Goal: Use online tool/utility

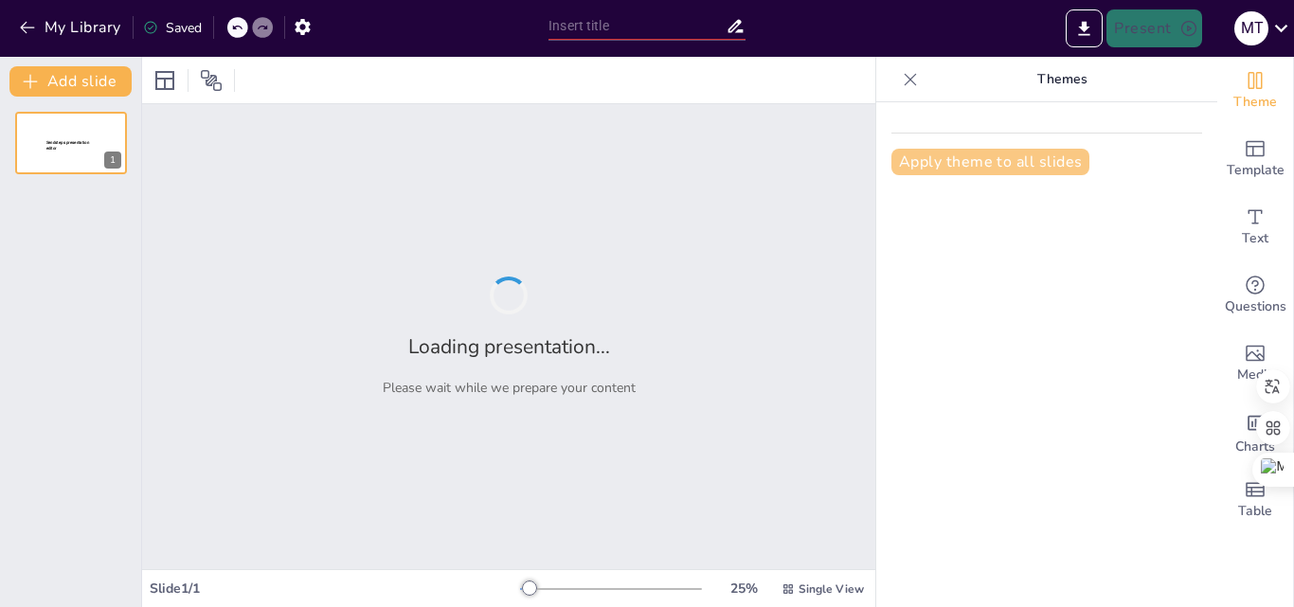
type input "Integración de la Neuroeducación y Neurodidáctica en Prácticas Educativas"
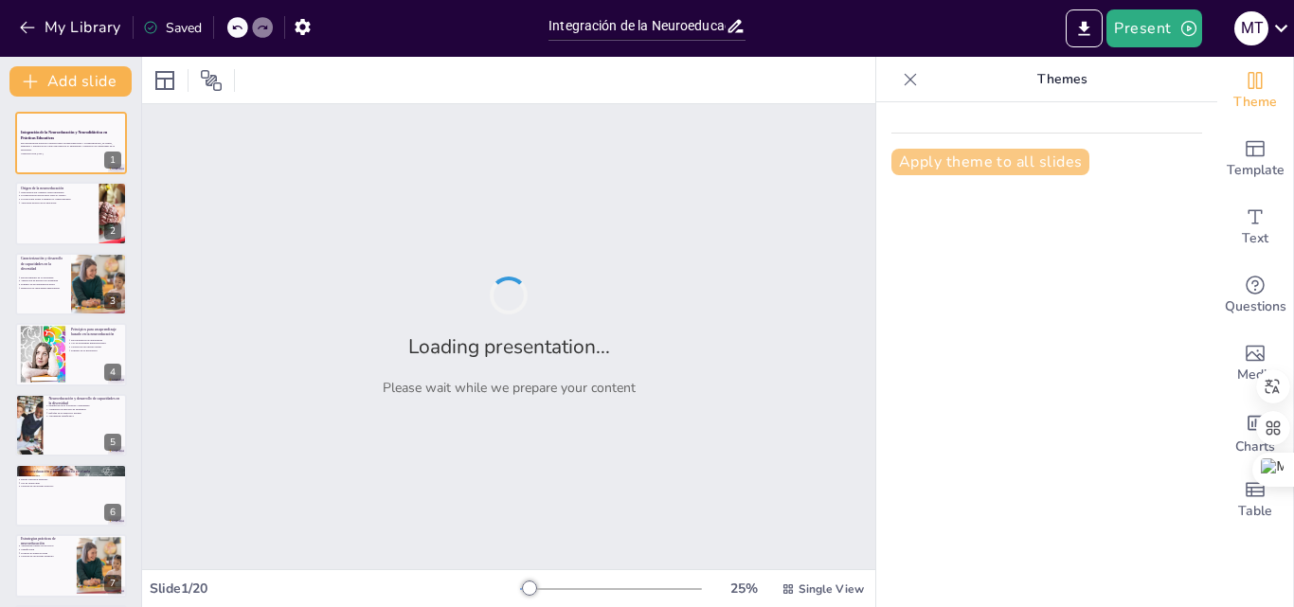
checkbox input "true"
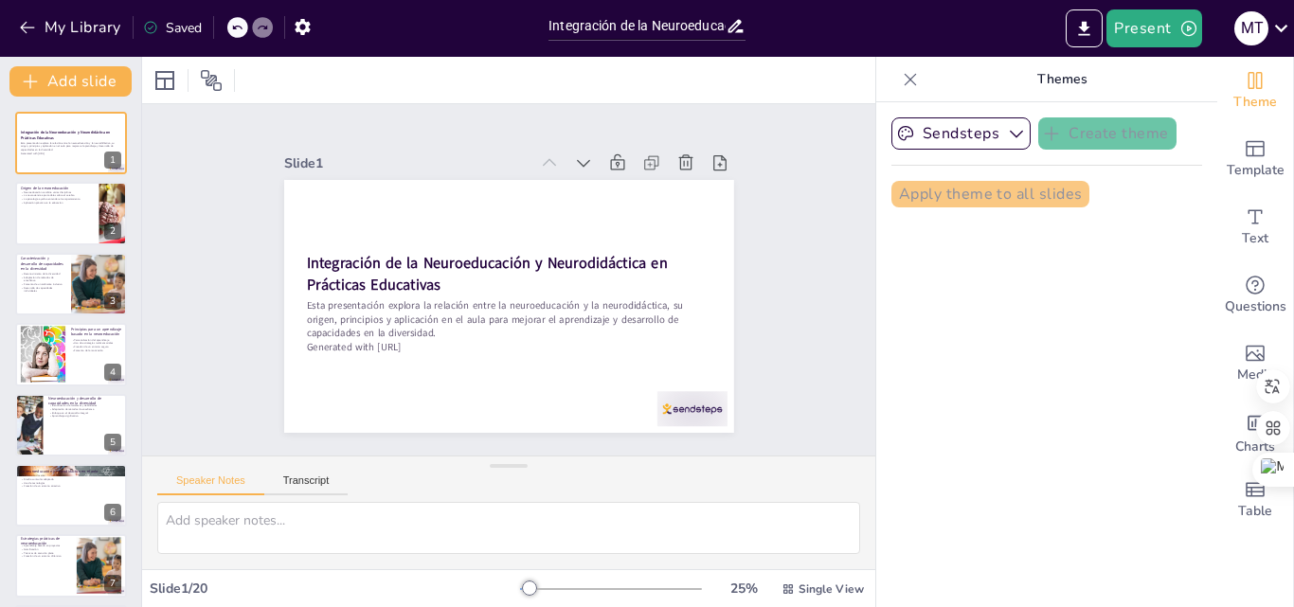
checkbox input "true"
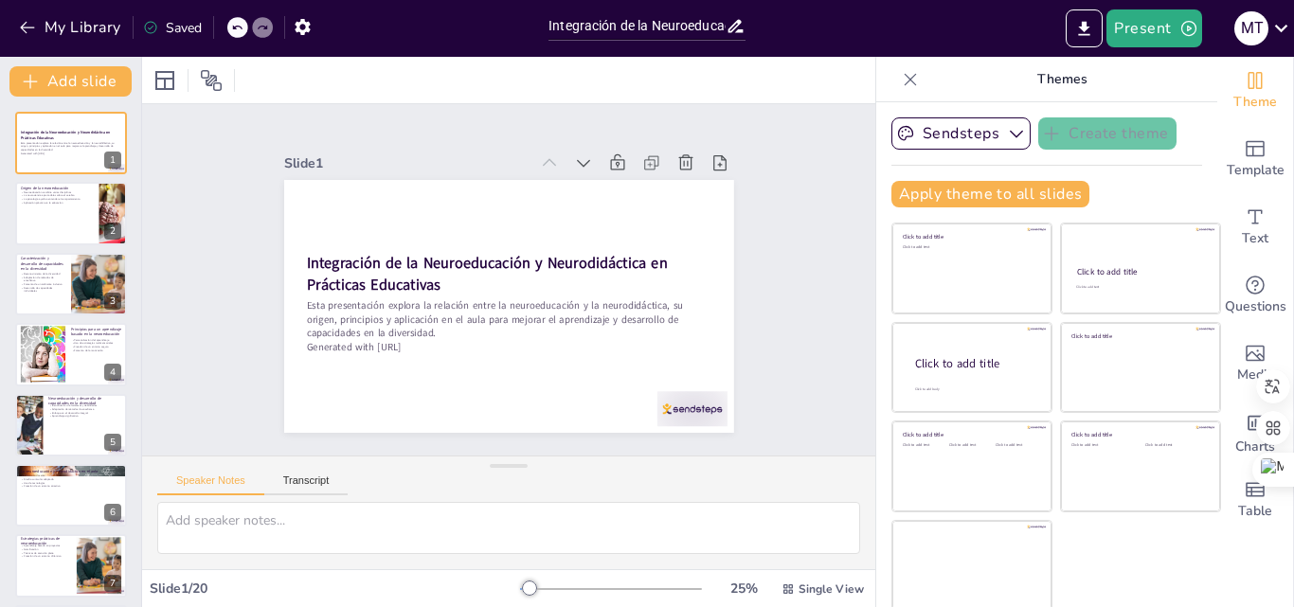
checkbox input "true"
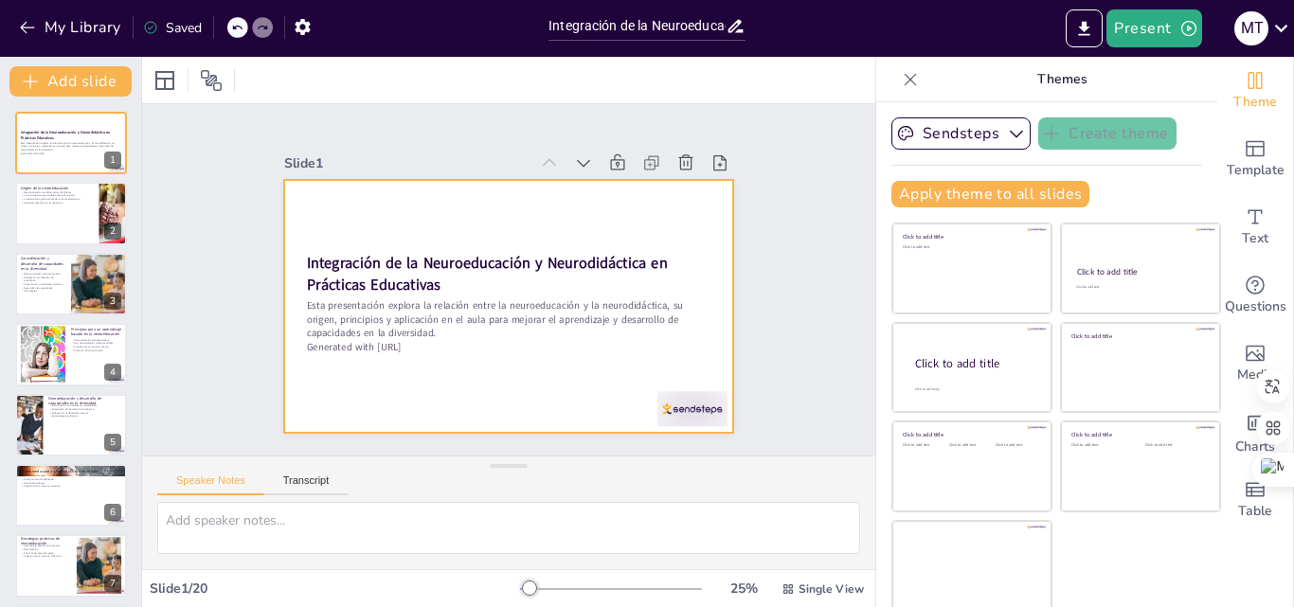
checkbox input "true"
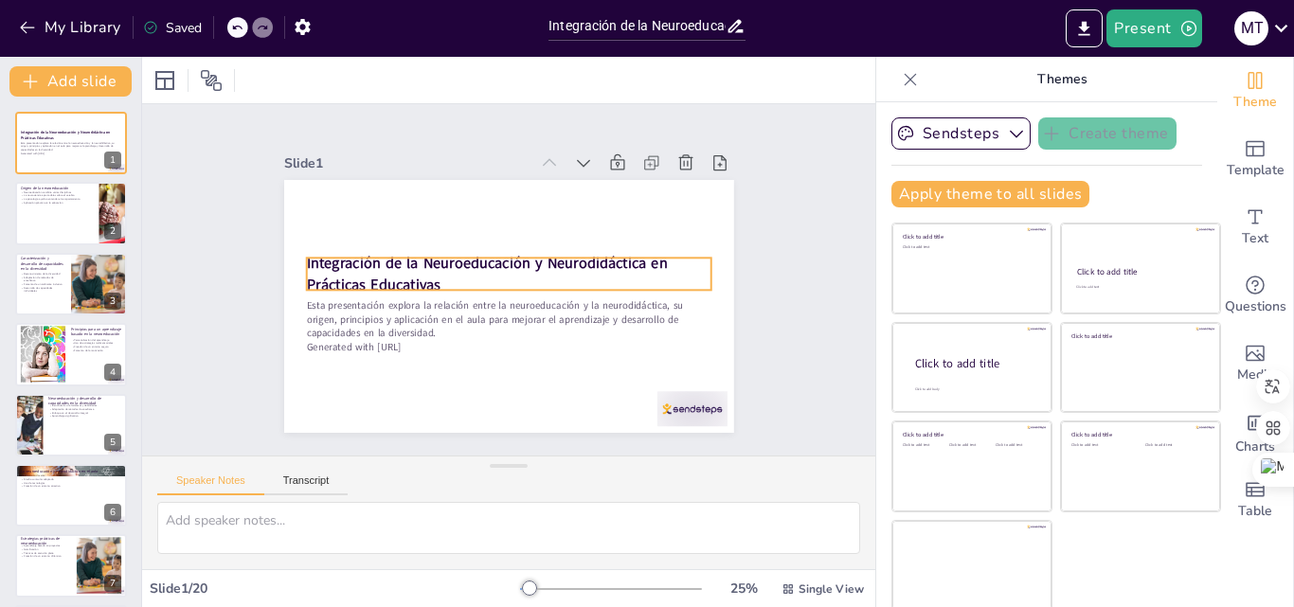
checkbox input "true"
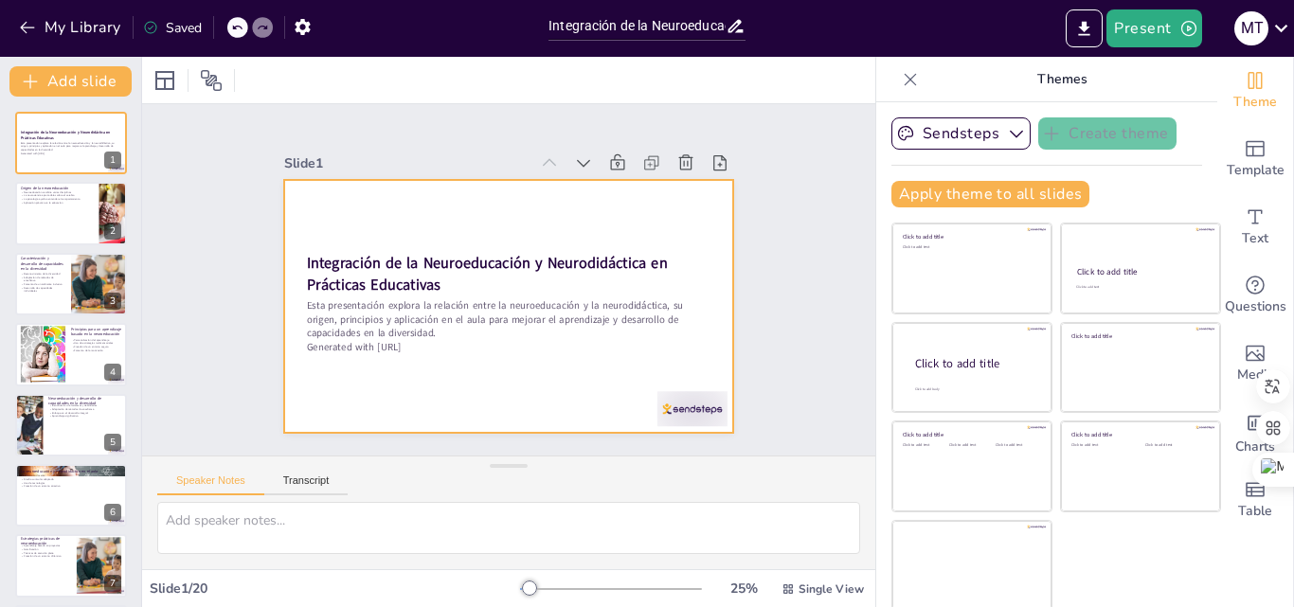
checkbox input "true"
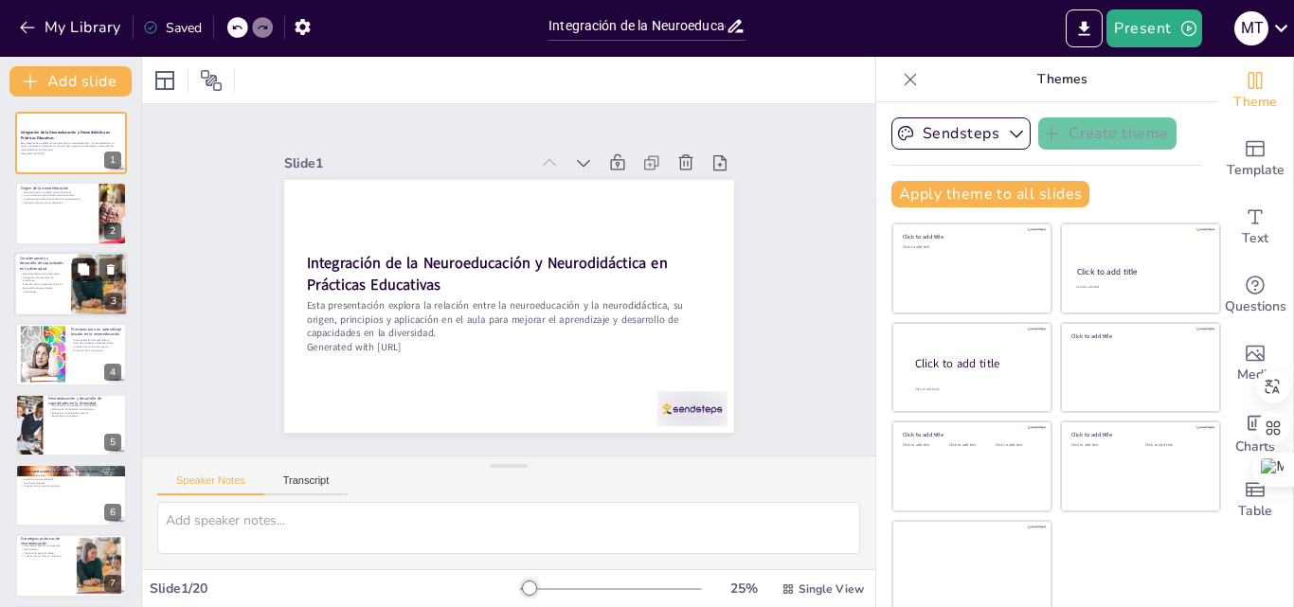
checkbox input "true"
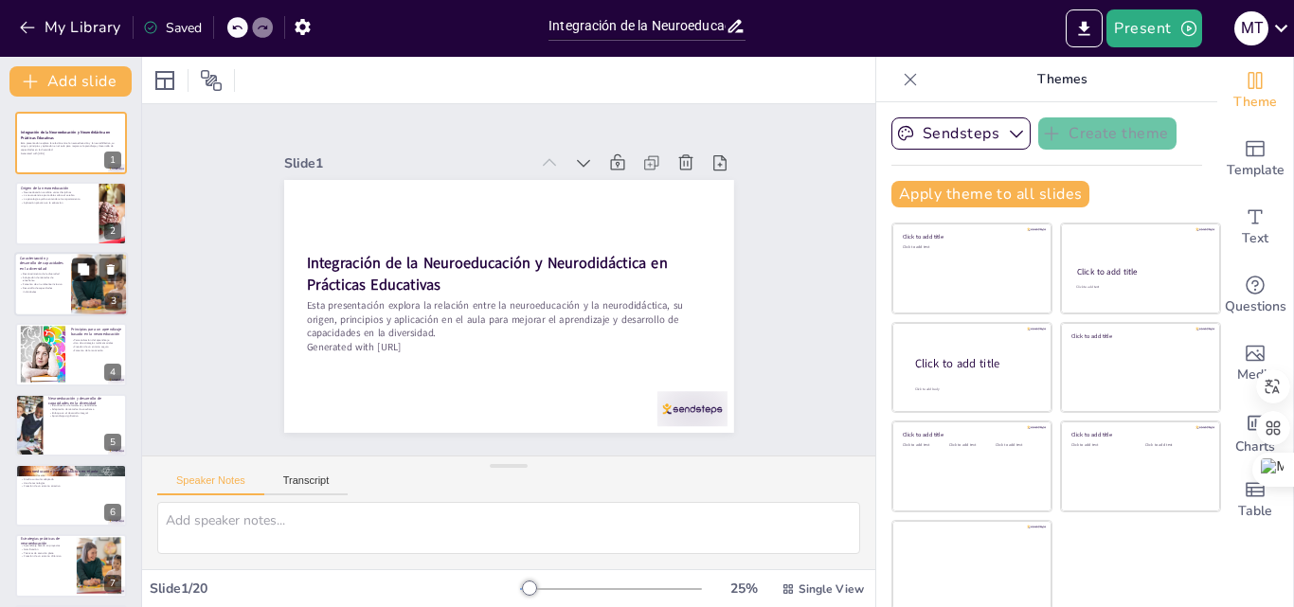
checkbox input "true"
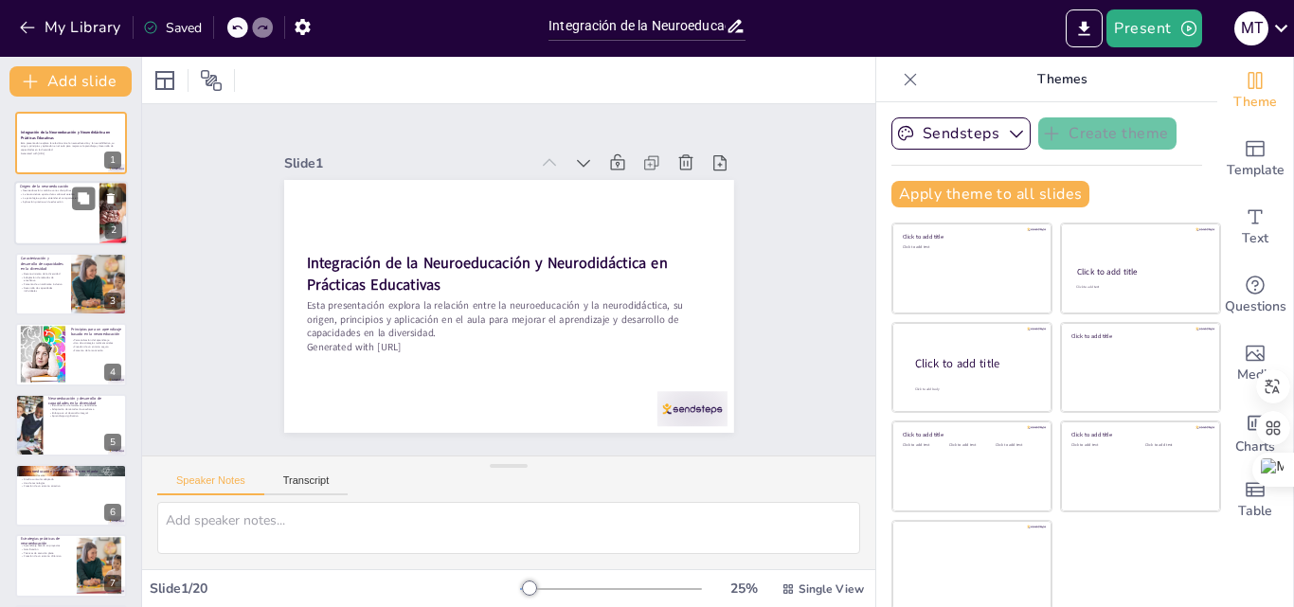
checkbox input "true"
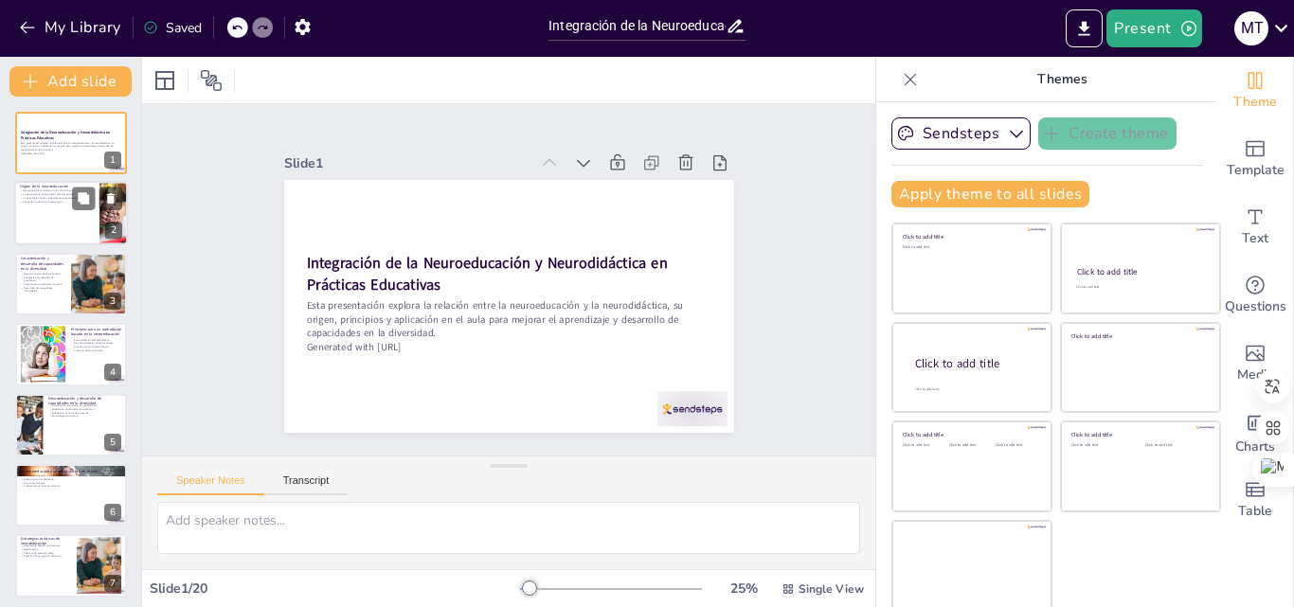
checkbox input "true"
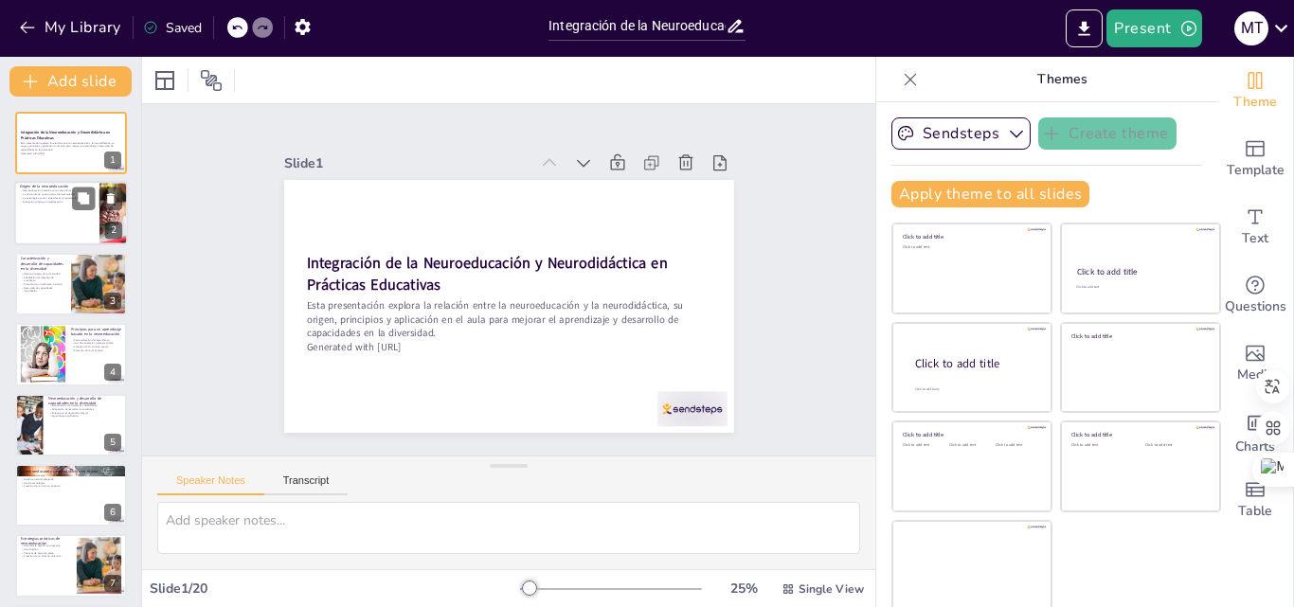
checkbox input "true"
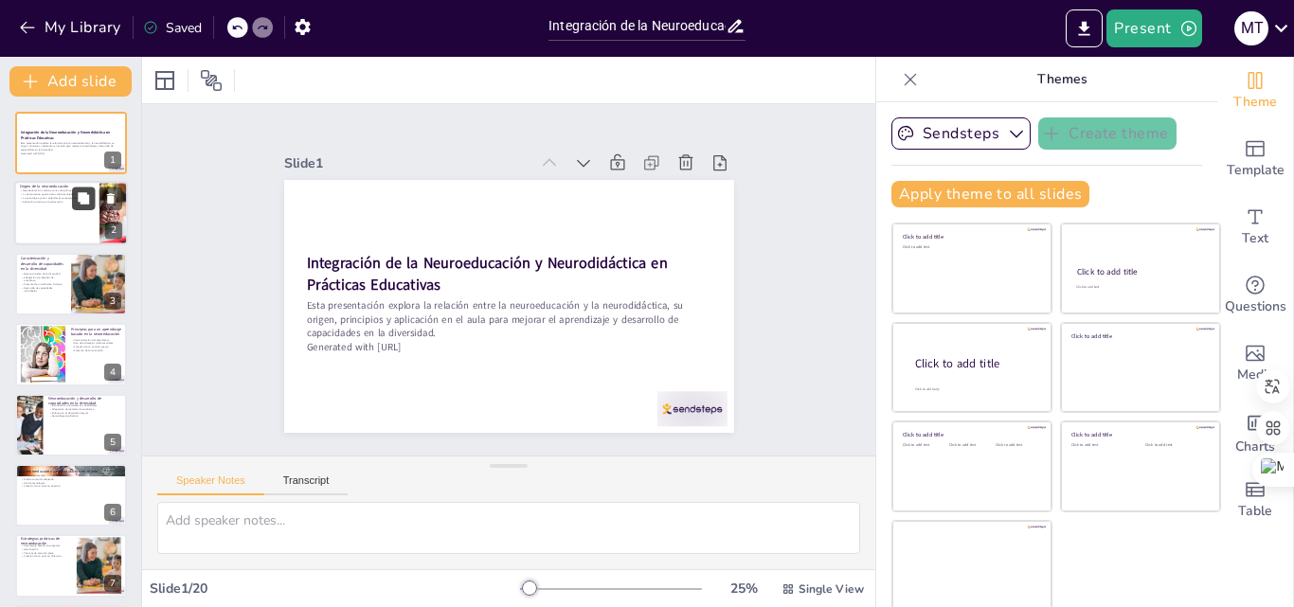
checkbox input "true"
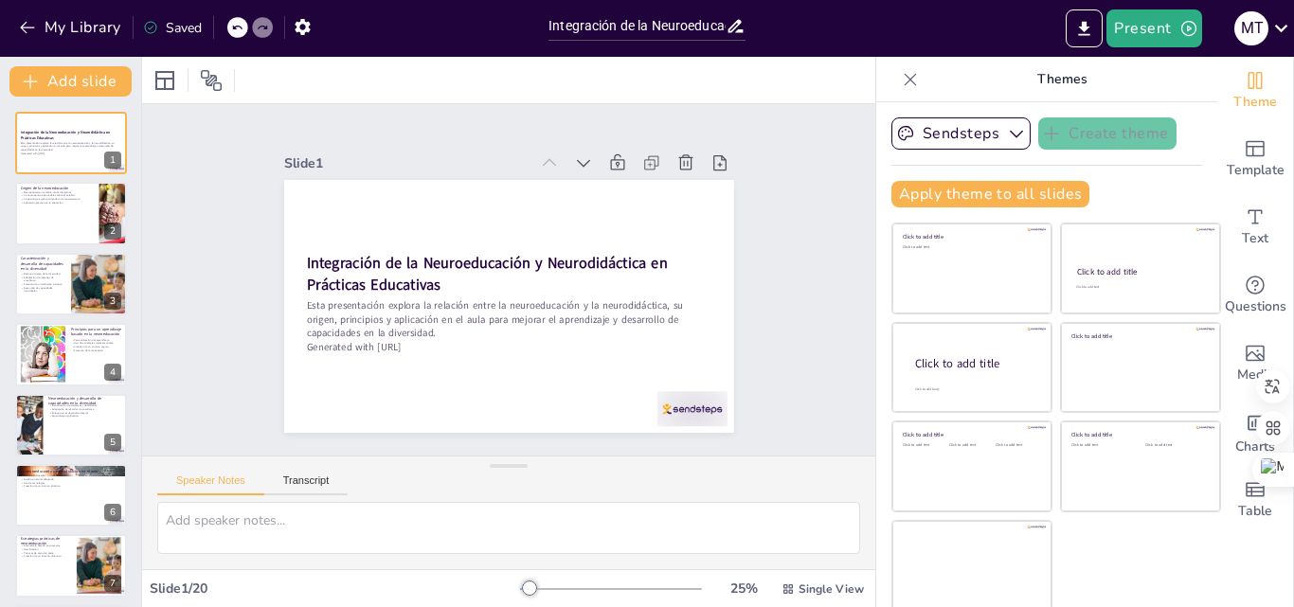
checkbox input "true"
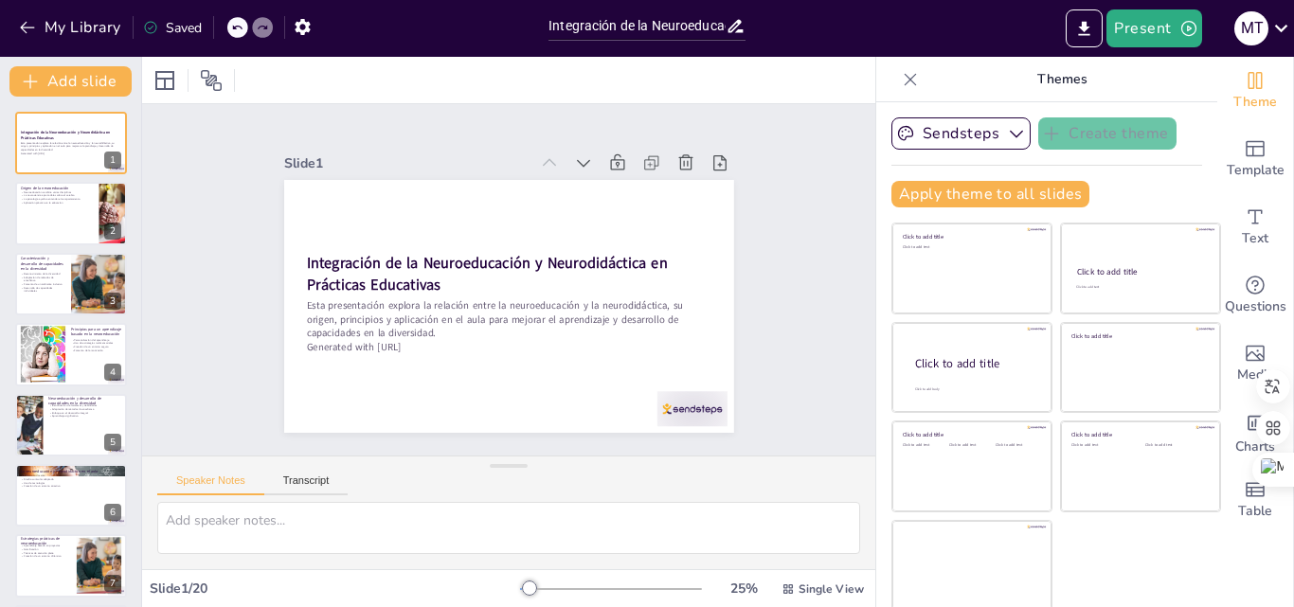
checkbox input "true"
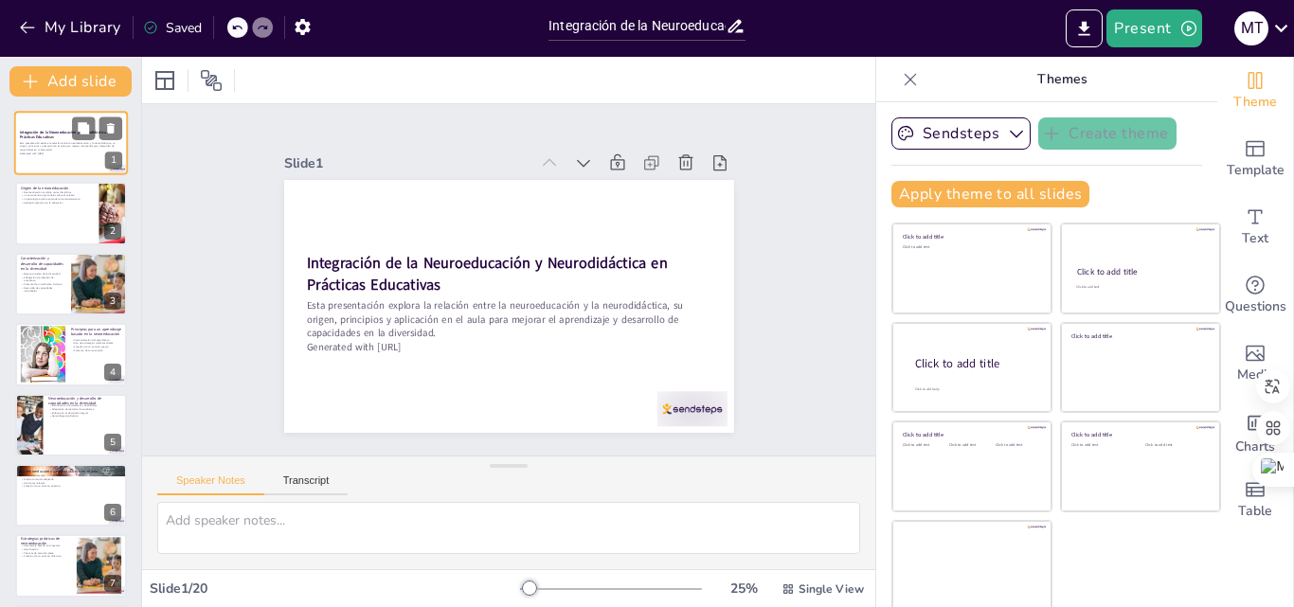
checkbox input "true"
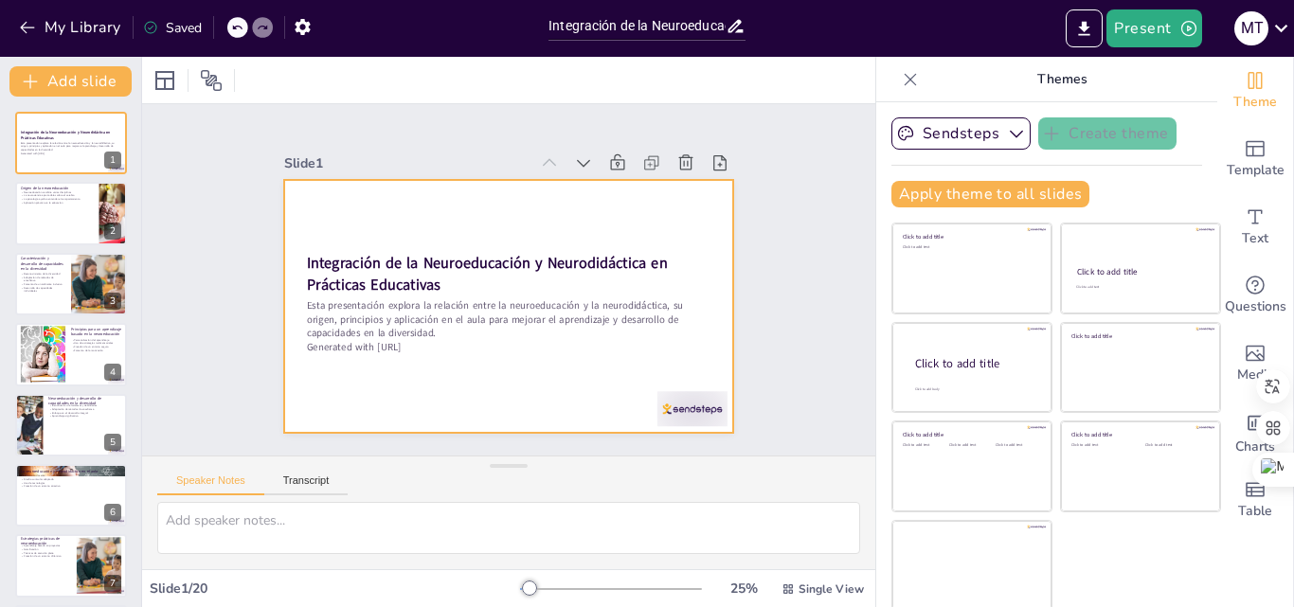
checkbox input "true"
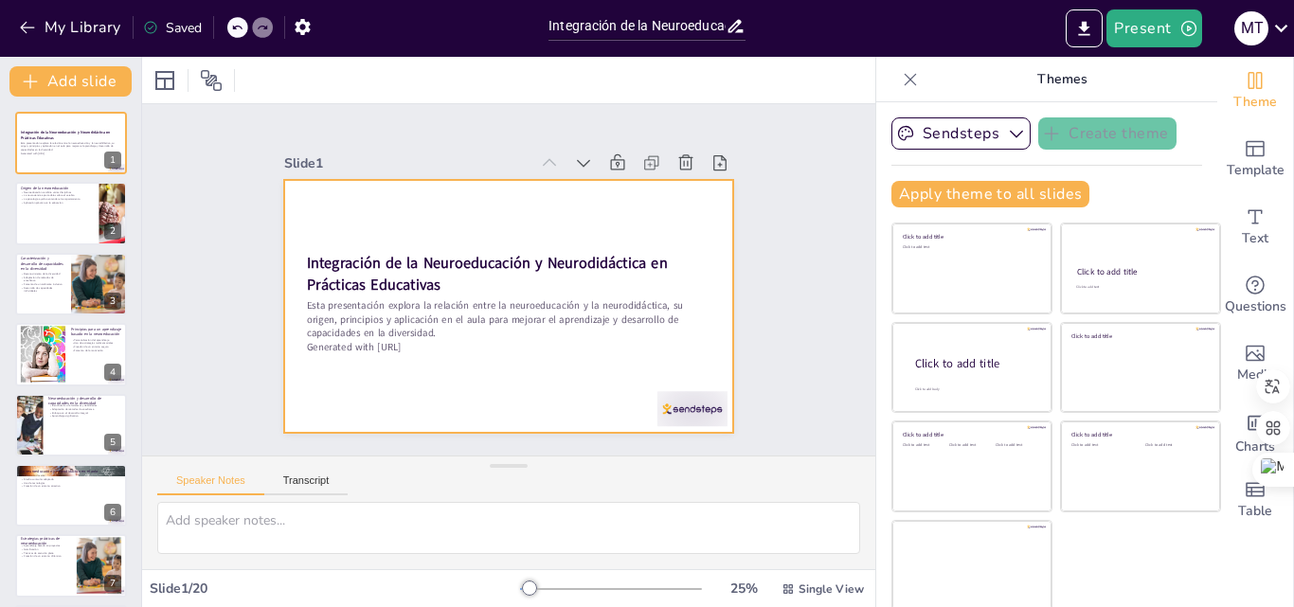
checkbox input "true"
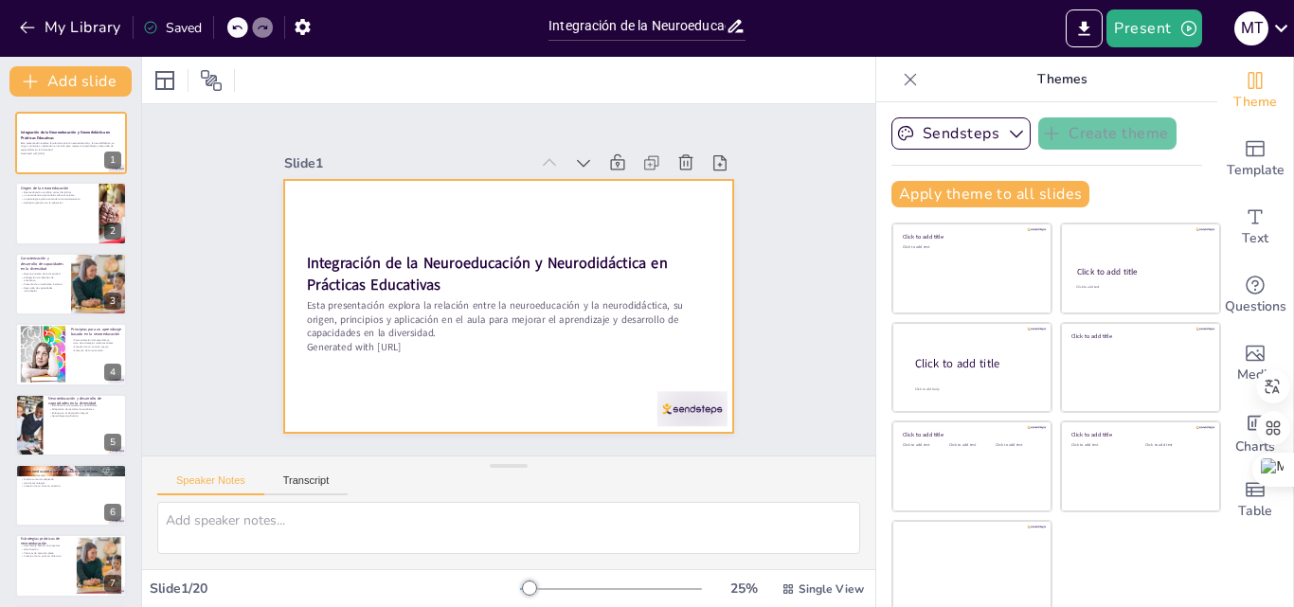
checkbox input "true"
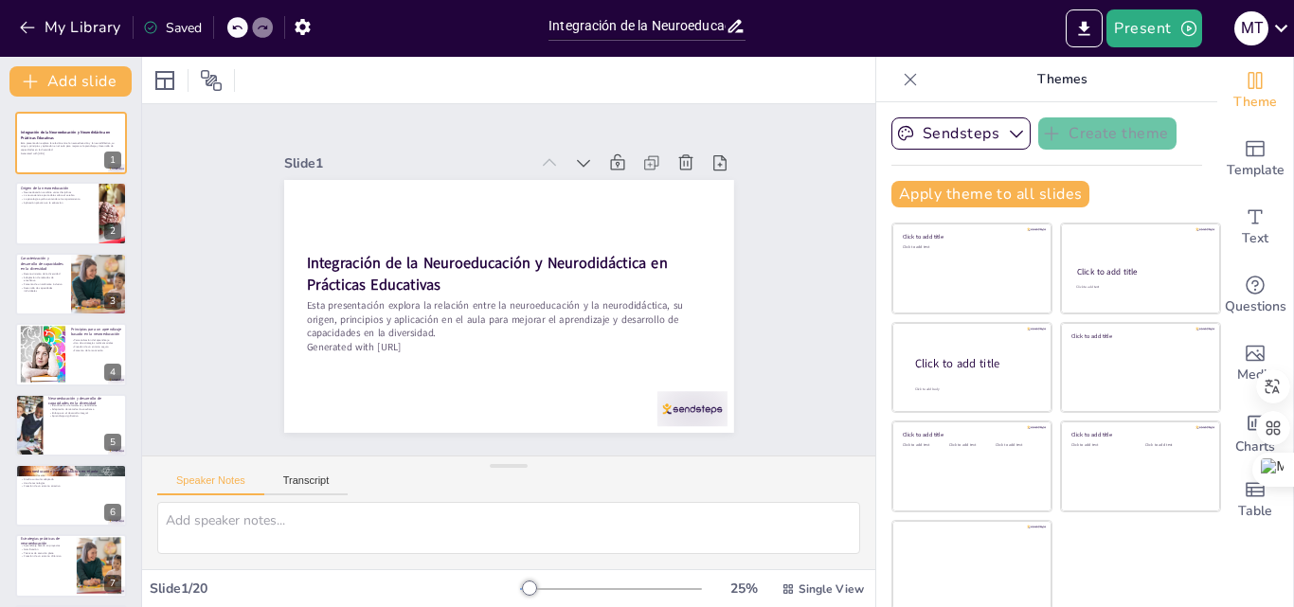
checkbox input "true"
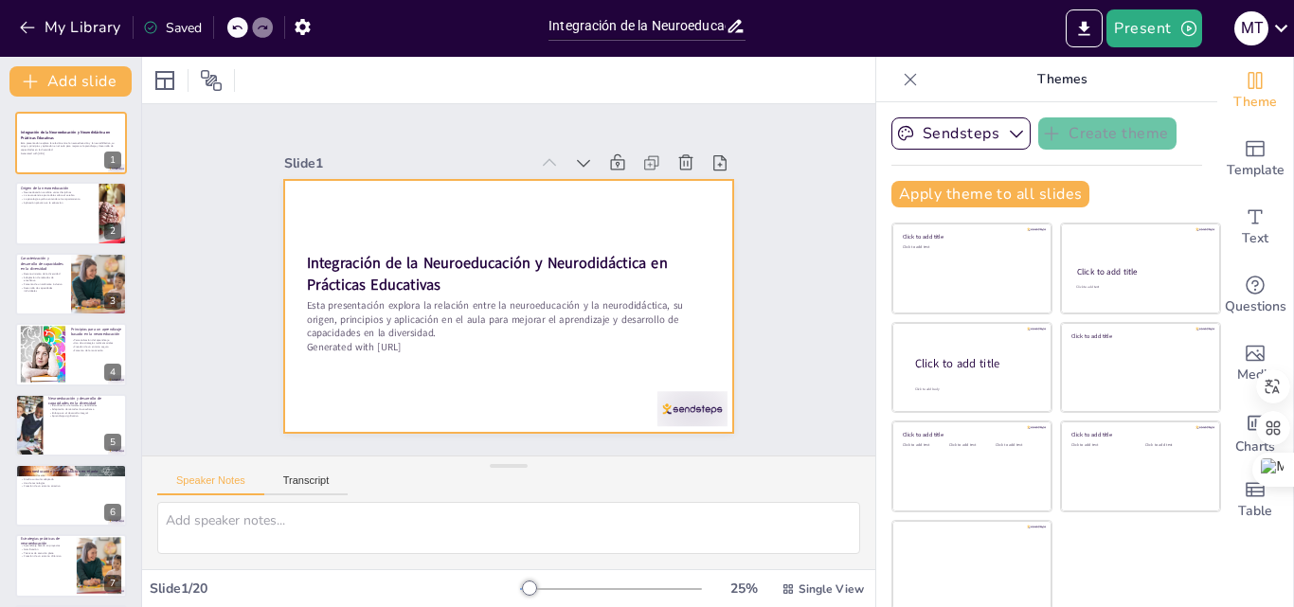
checkbox input "true"
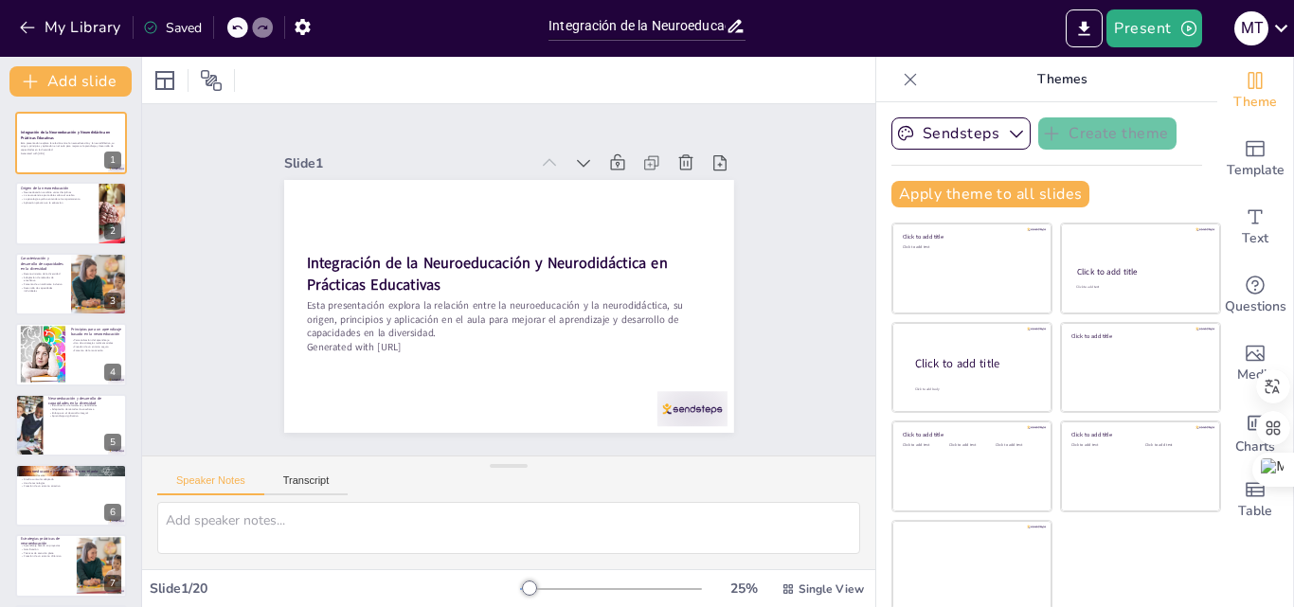
checkbox input "true"
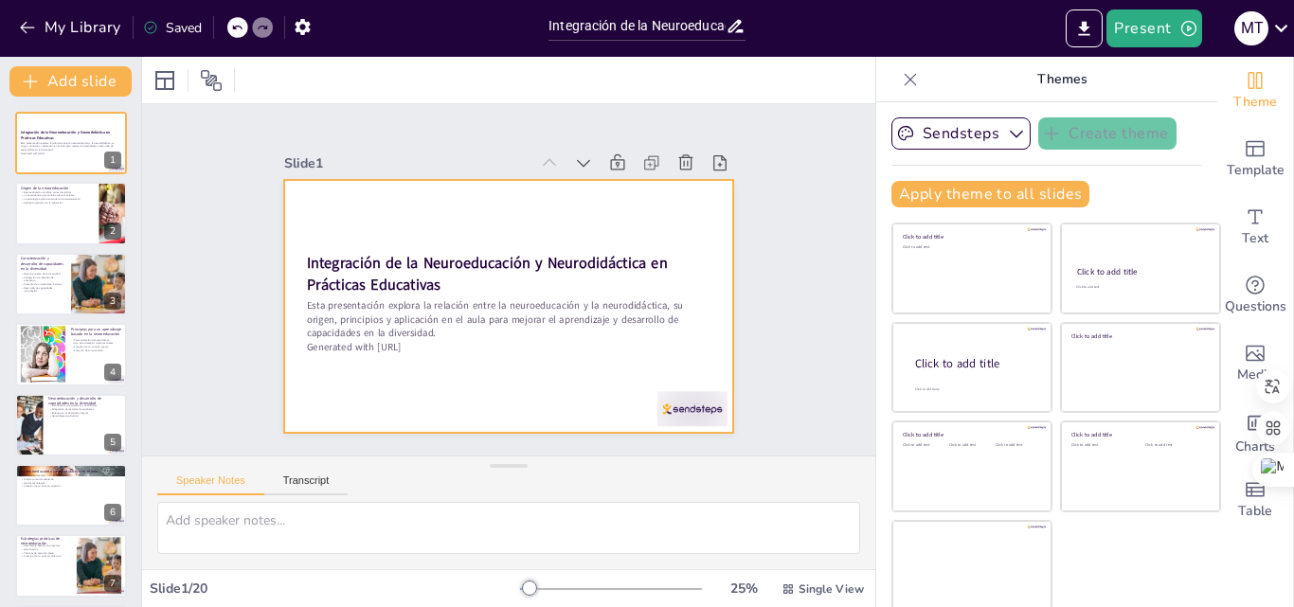
checkbox input "true"
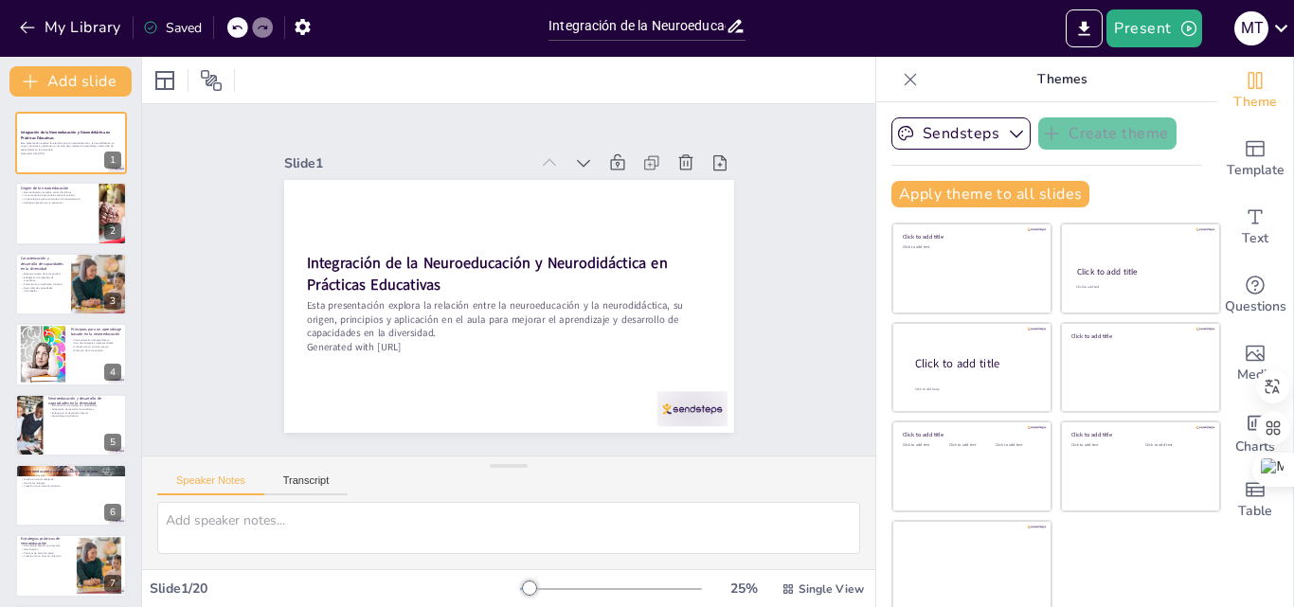
checkbox input "true"
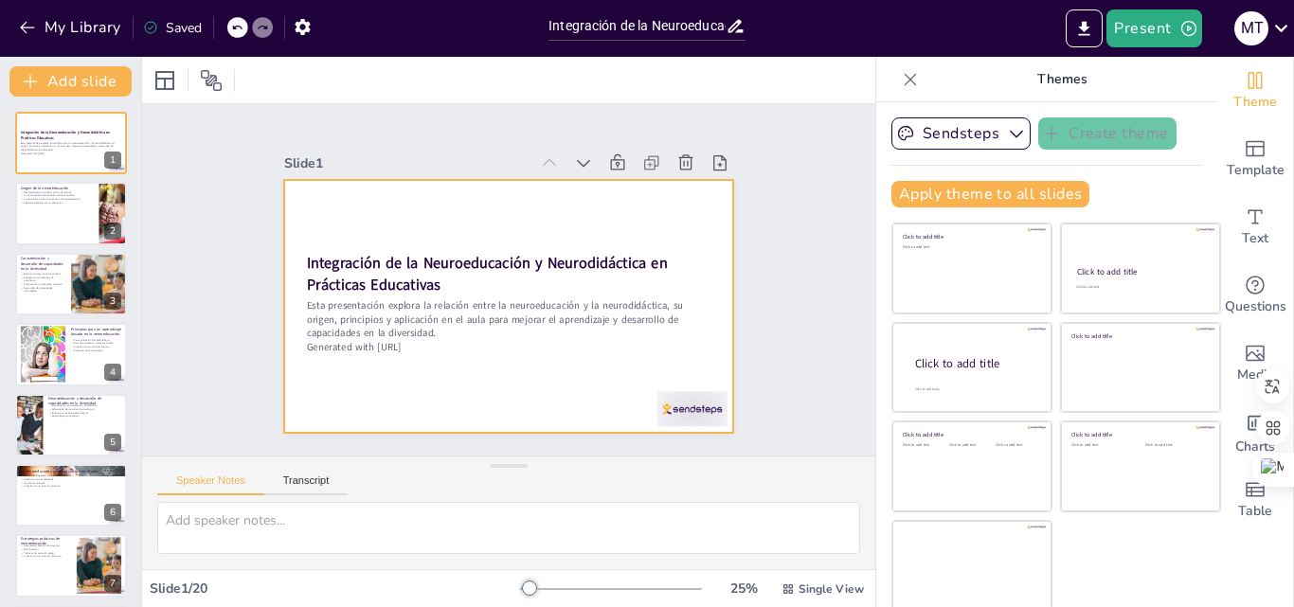
checkbox input "true"
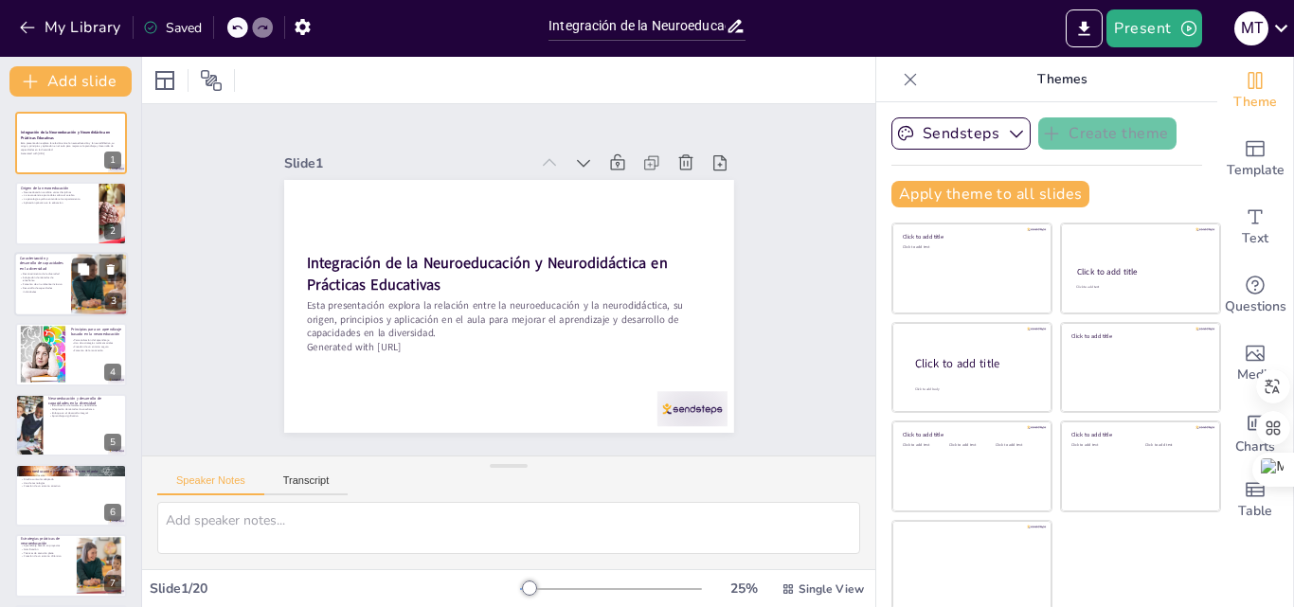
checkbox input "true"
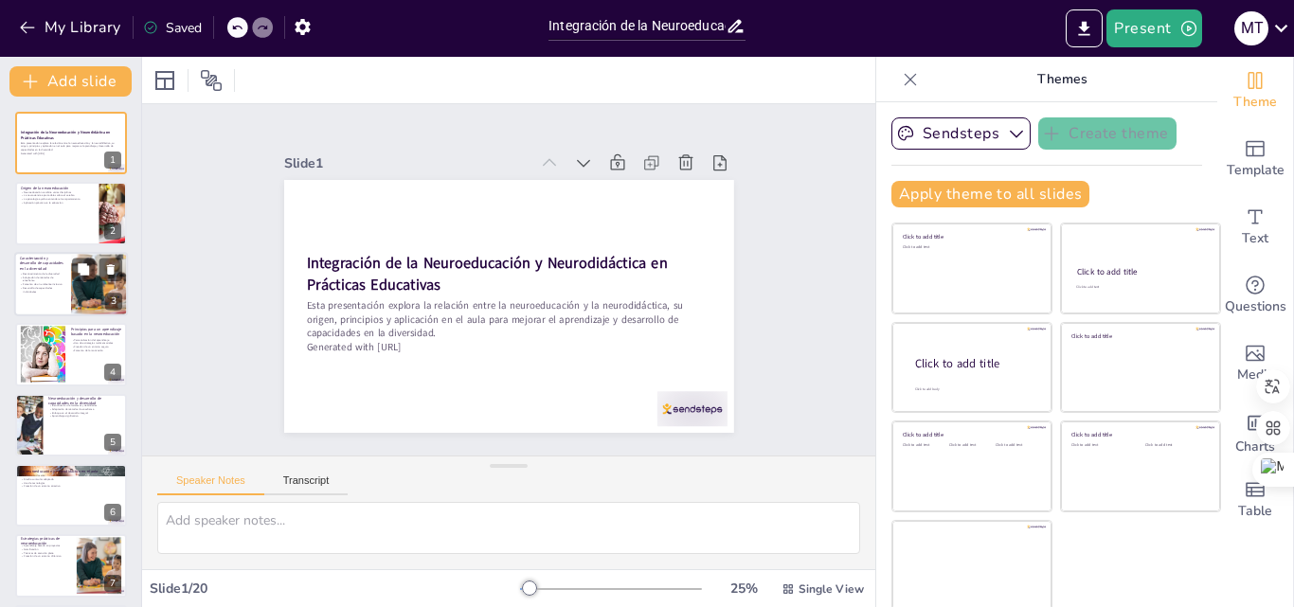
checkbox input "true"
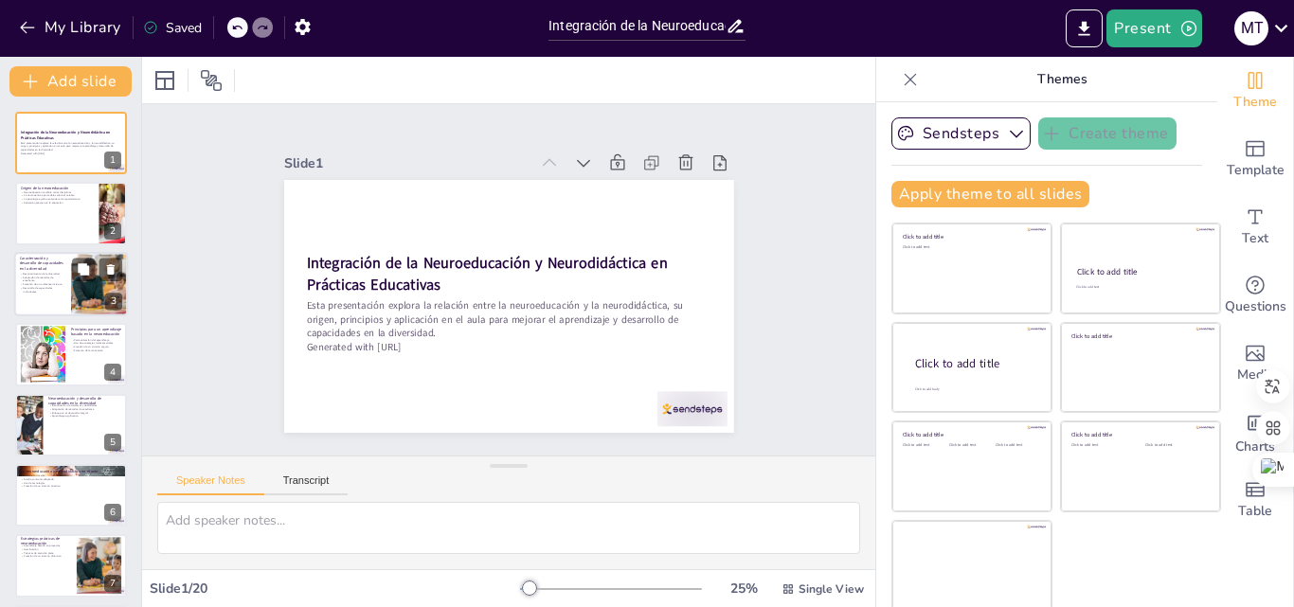
checkbox input "true"
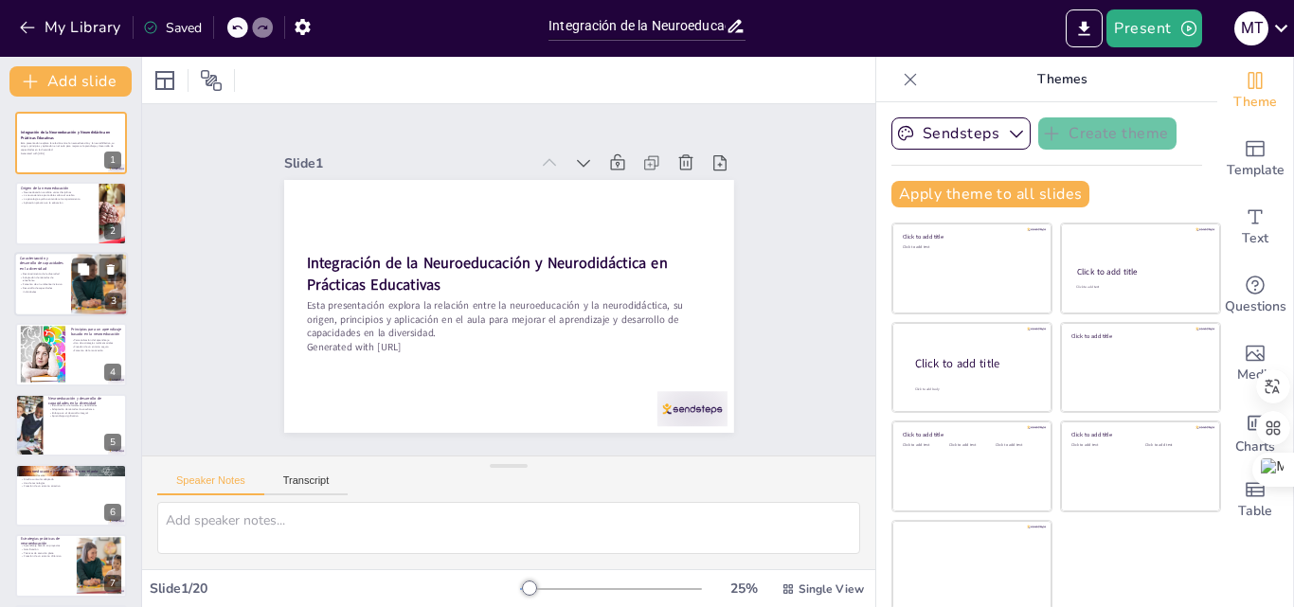
checkbox input "true"
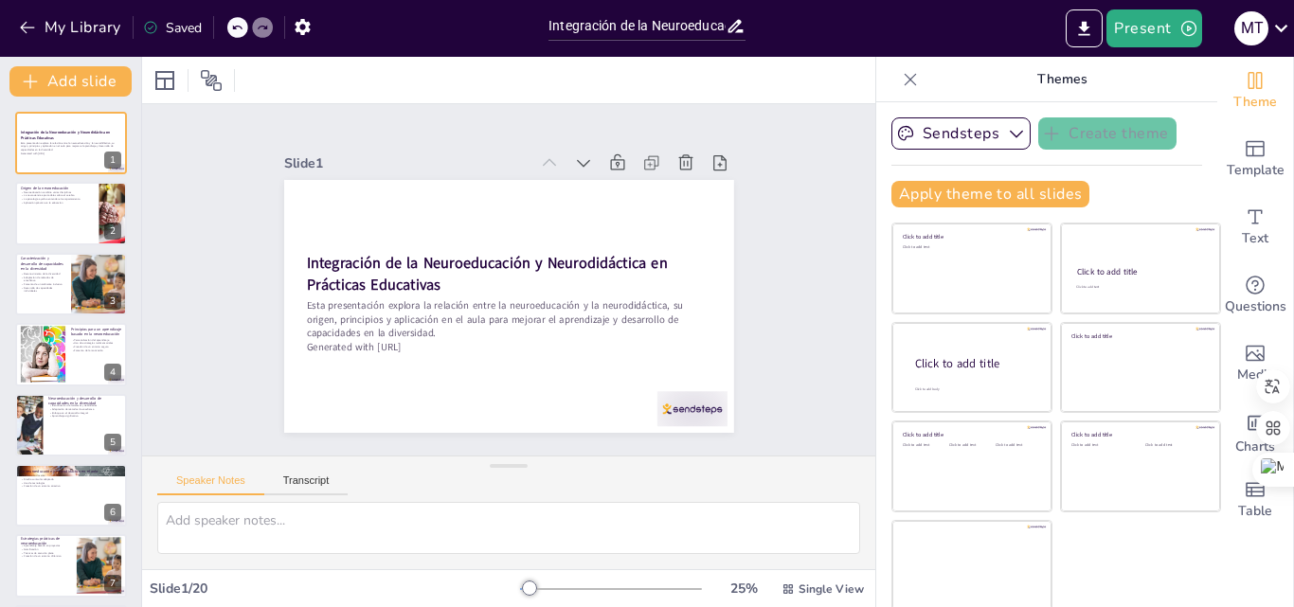
checkbox input "true"
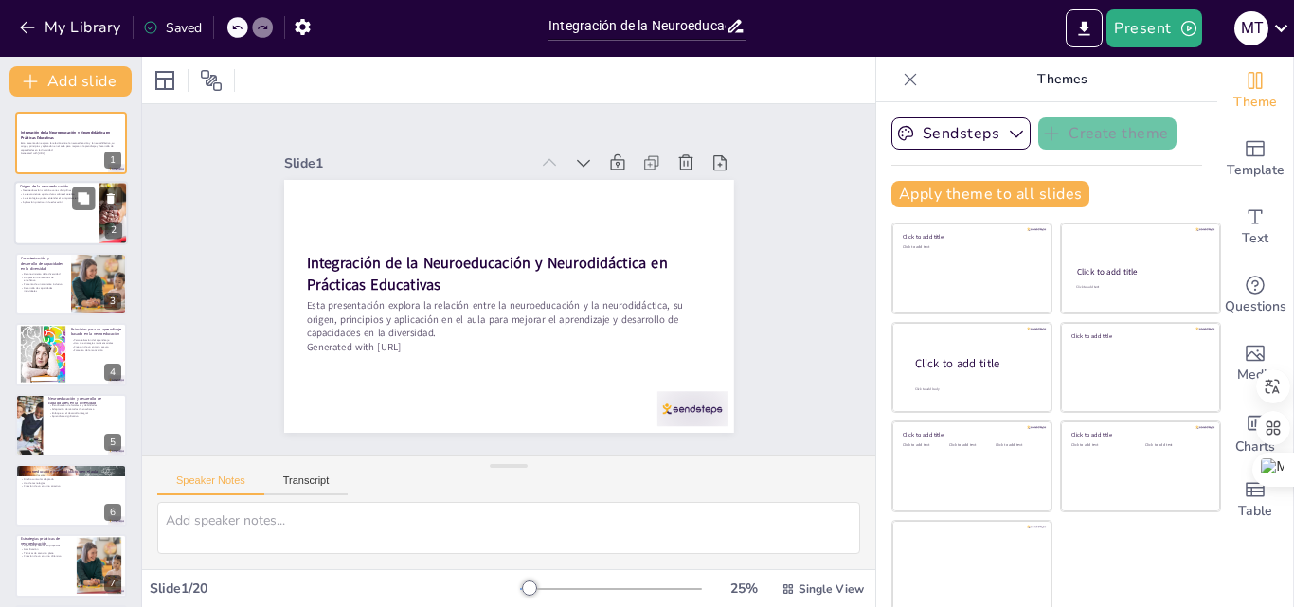
checkbox input "true"
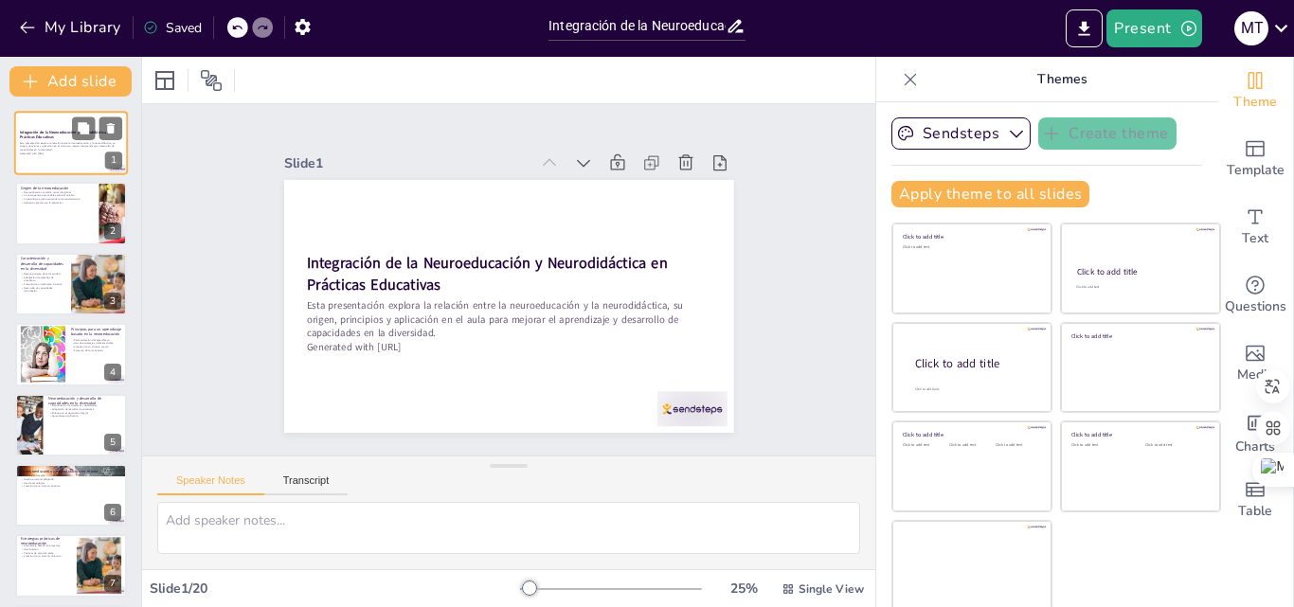
checkbox input "true"
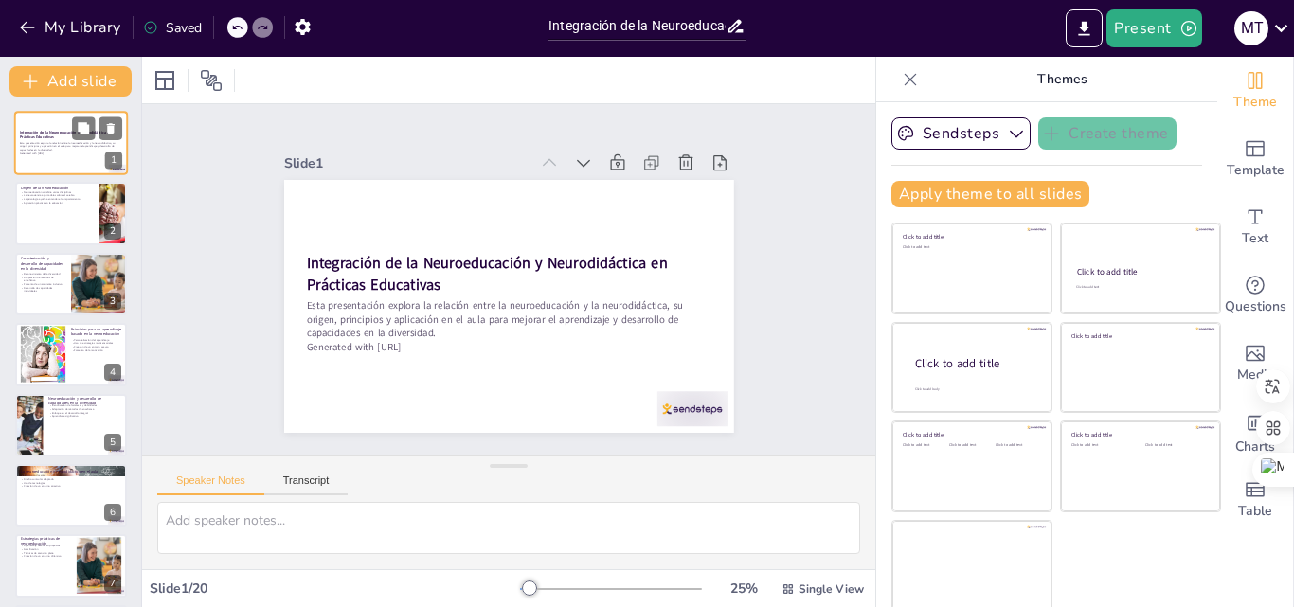
checkbox input "true"
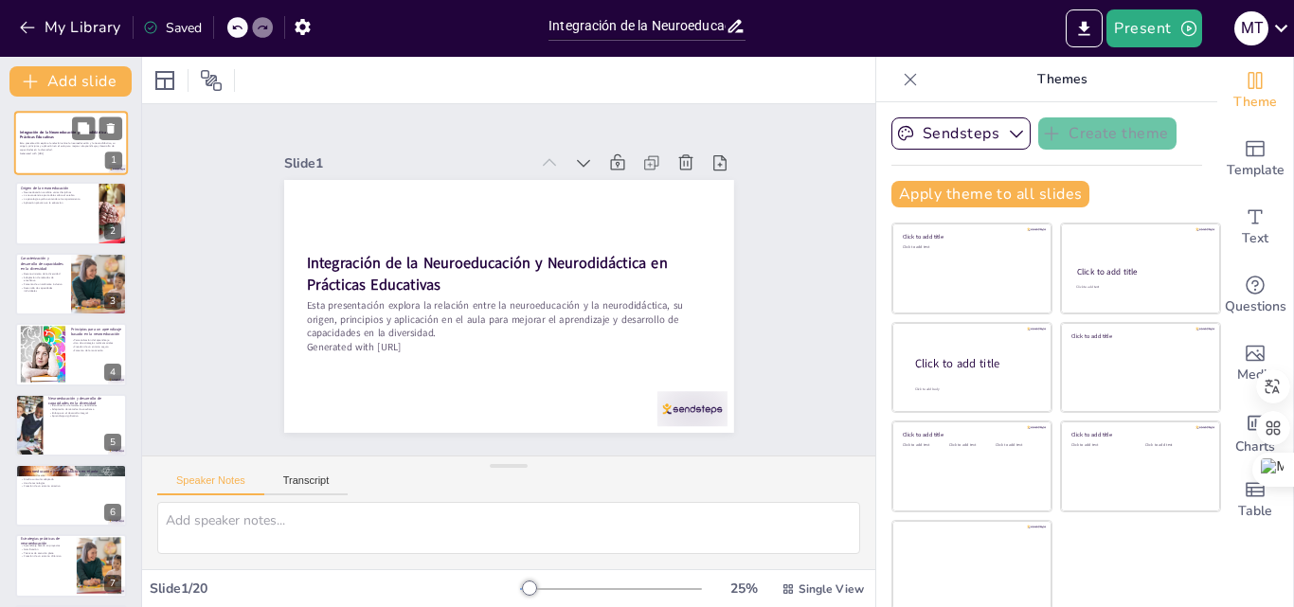
checkbox input "true"
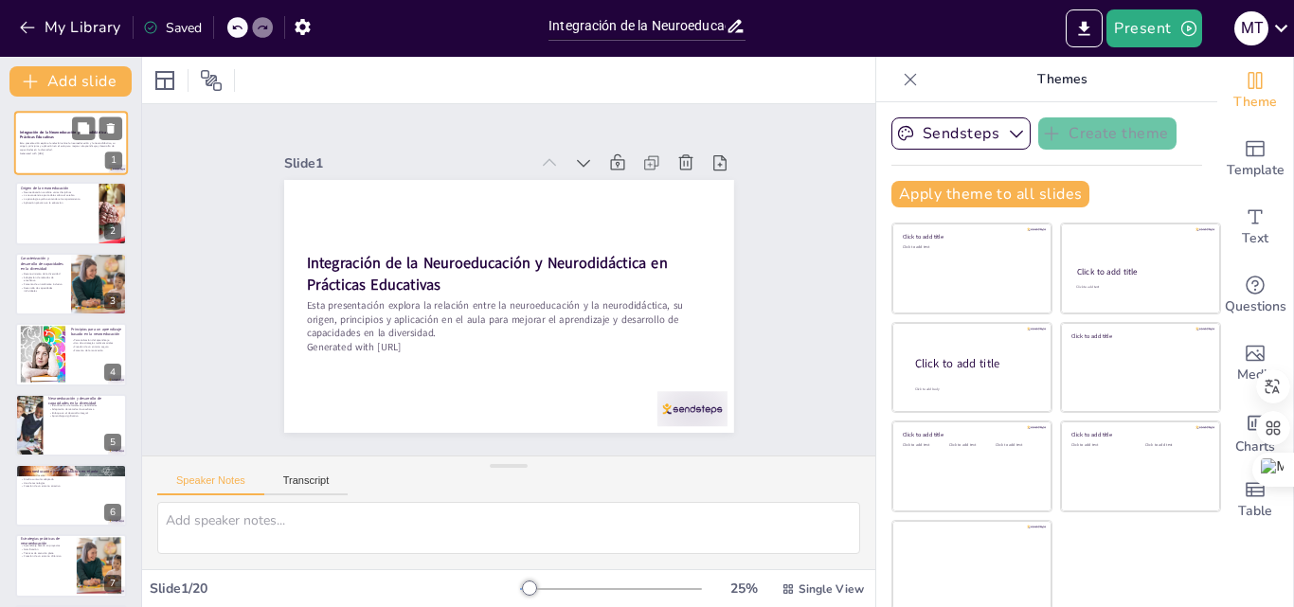
checkbox input "true"
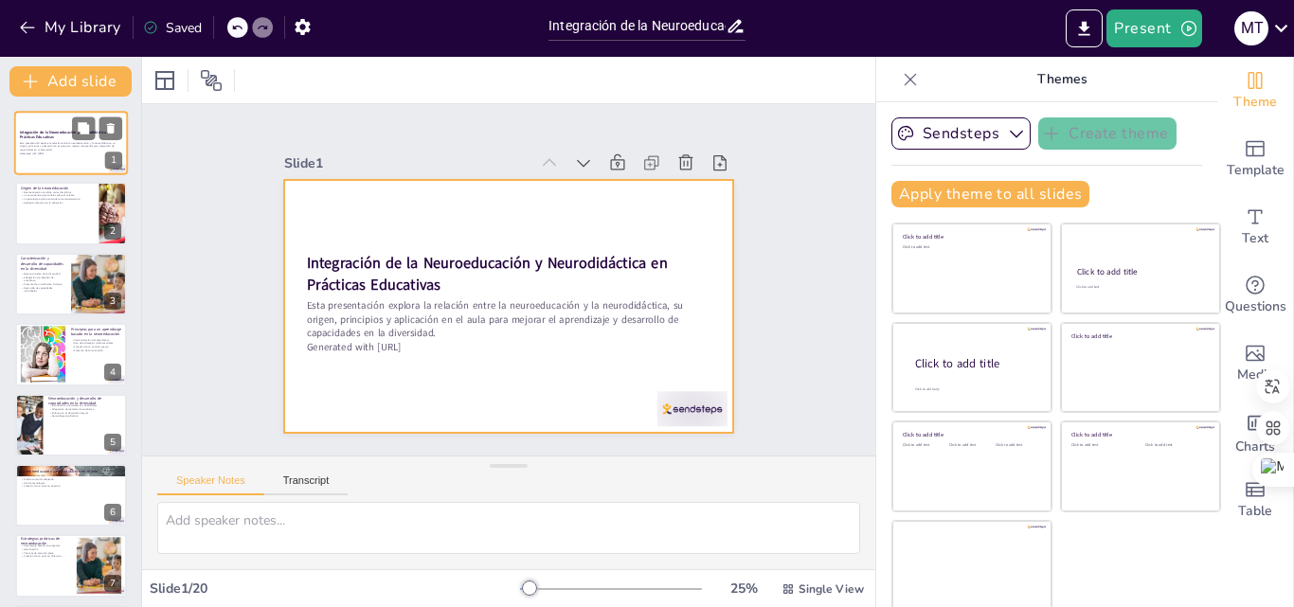
checkbox input "true"
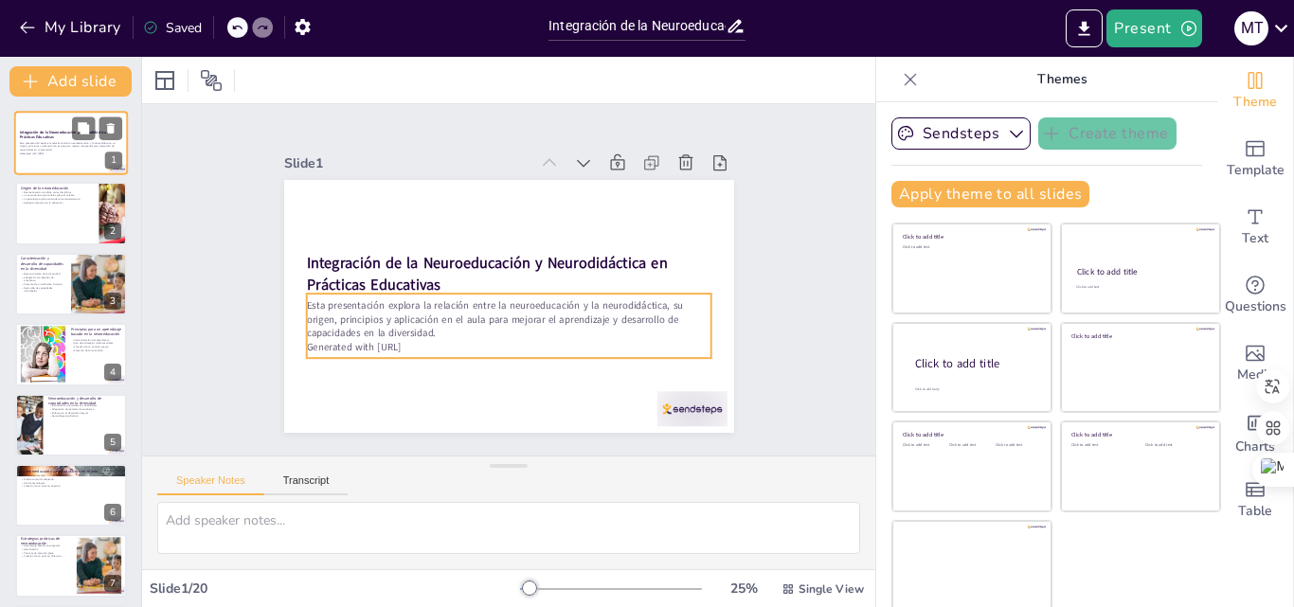
click at [77, 153] on p "Generated with [URL]" at bounding box center [71, 154] width 102 height 4
checkbox input "true"
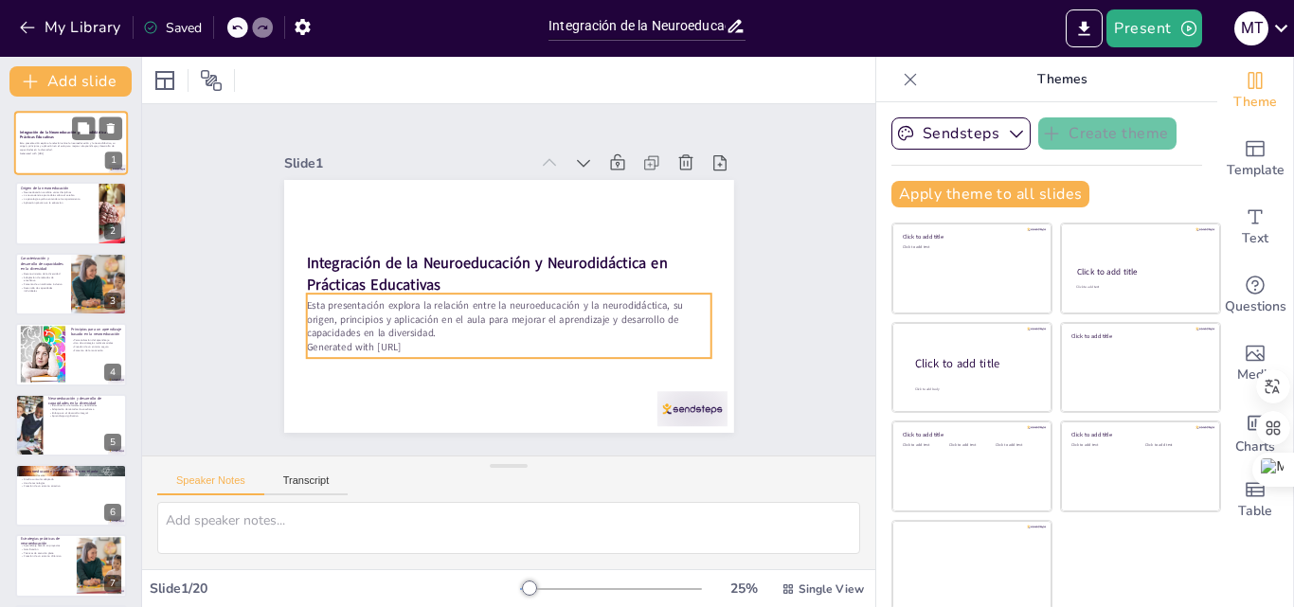
checkbox input "true"
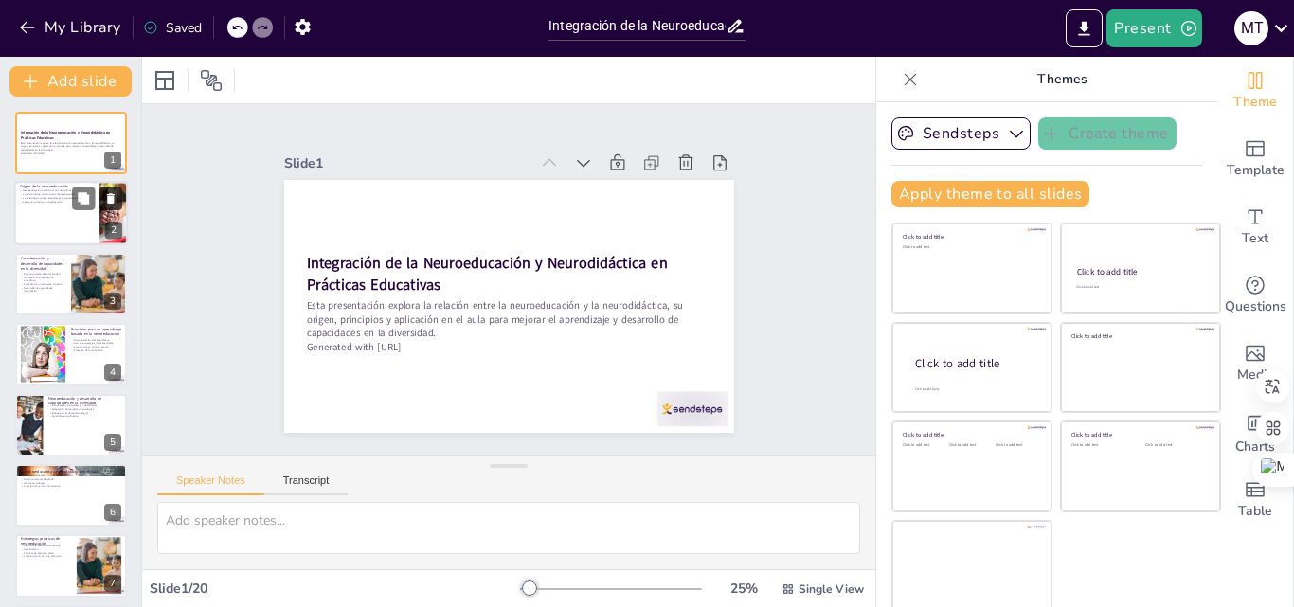
checkbox input "true"
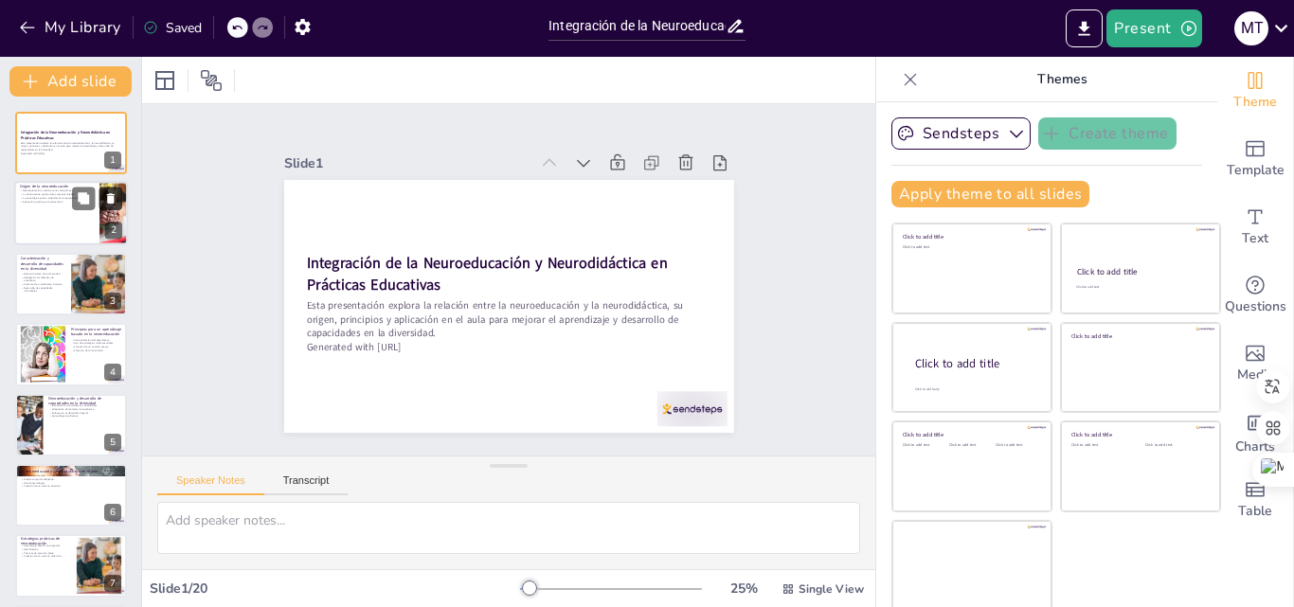
checkbox input "true"
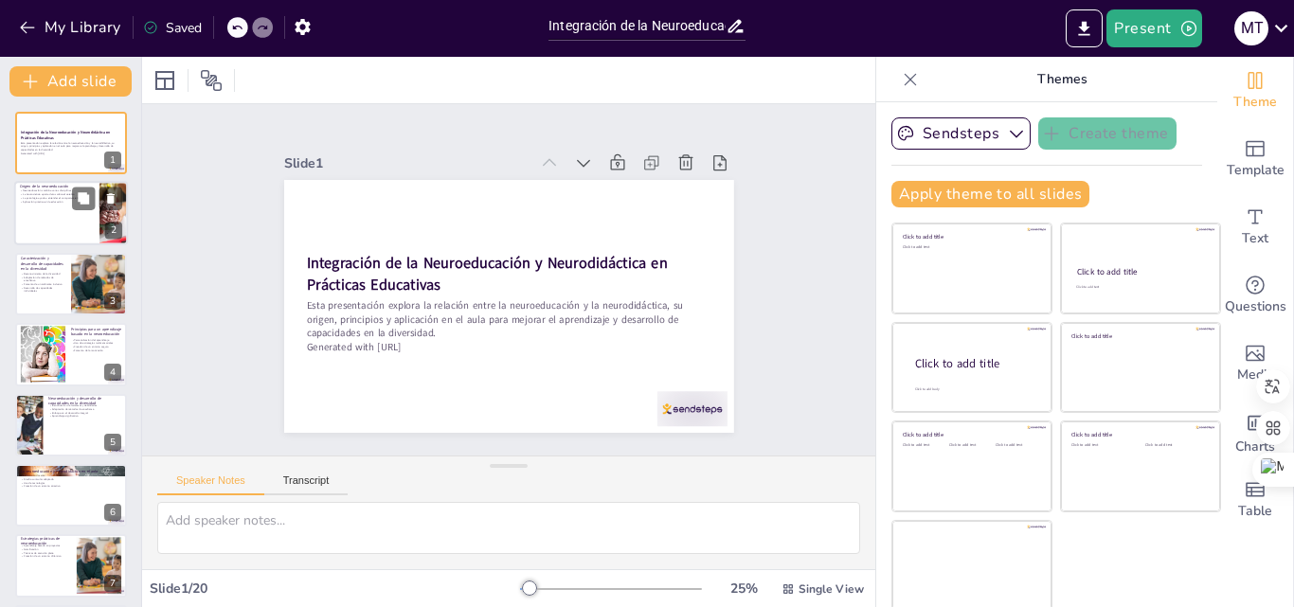
checkbox input "true"
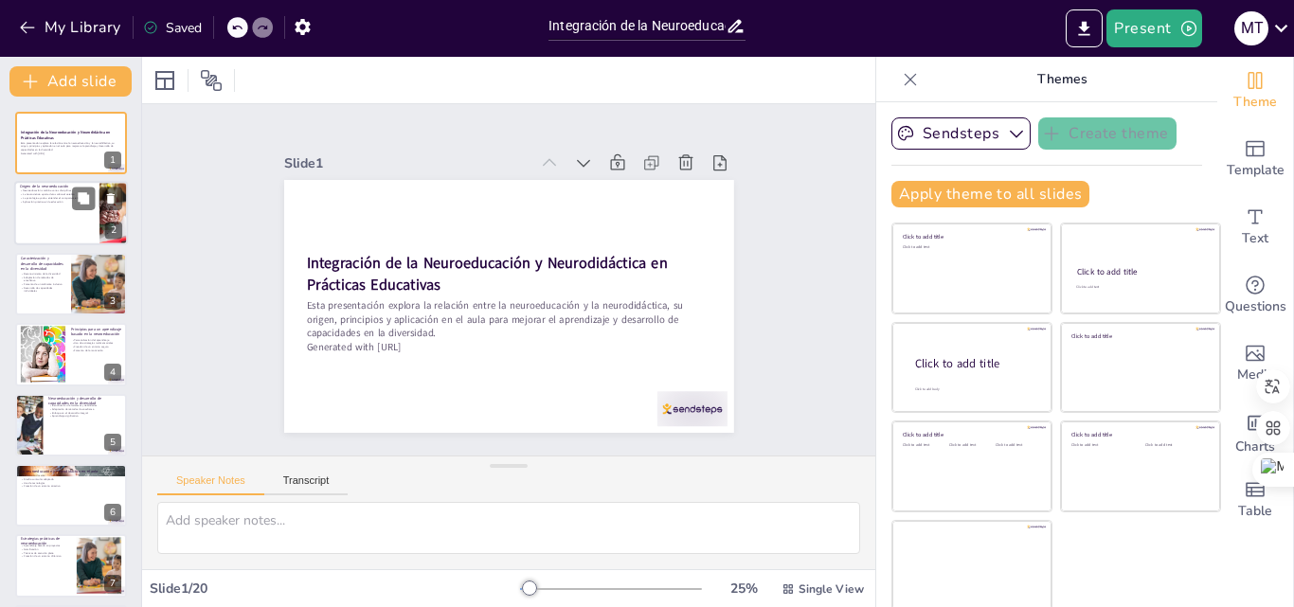
checkbox input "true"
click at [54, 206] on div at bounding box center [71, 214] width 114 height 64
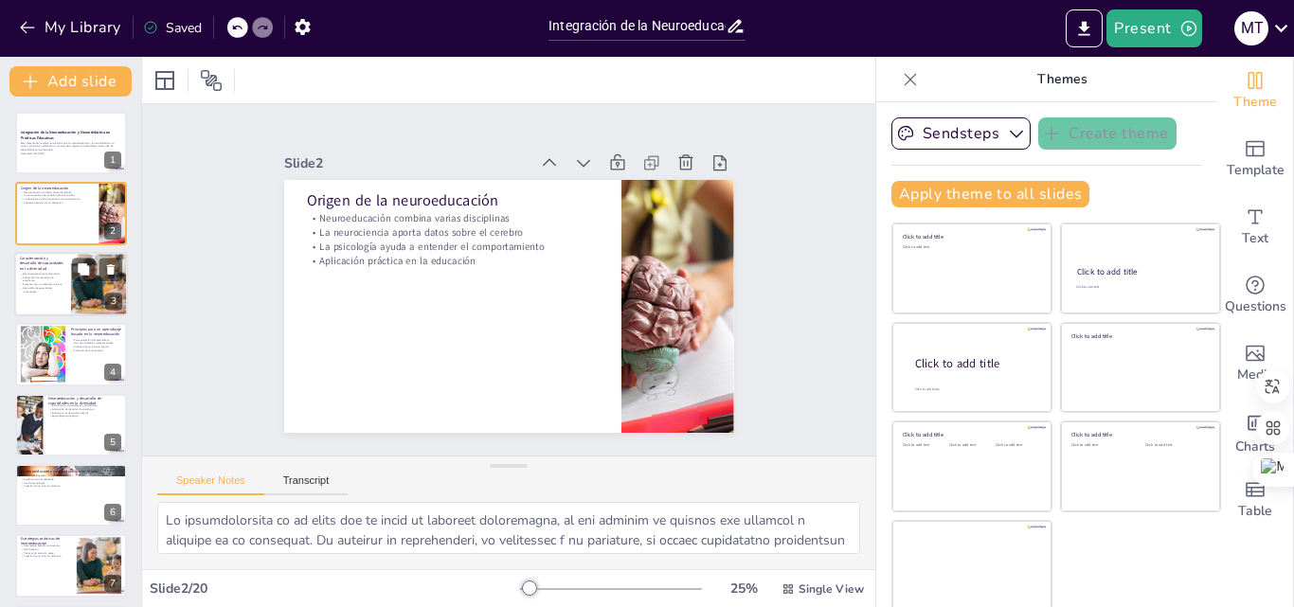
click at [44, 296] on div at bounding box center [71, 284] width 114 height 64
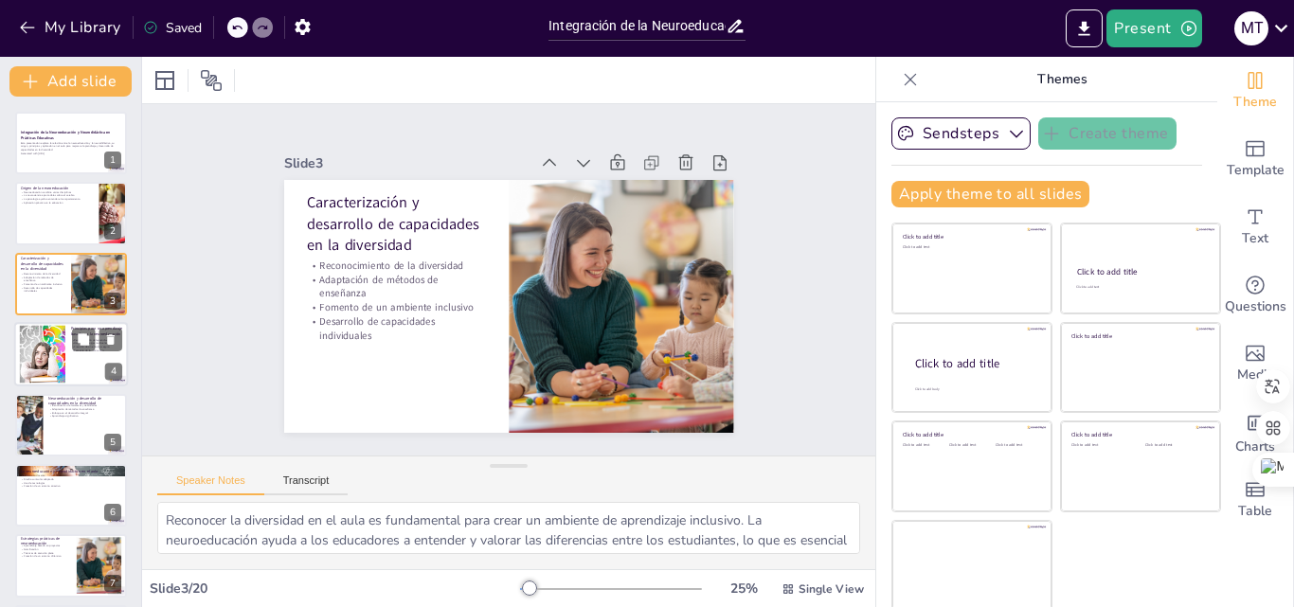
click at [80, 355] on div at bounding box center [71, 354] width 114 height 64
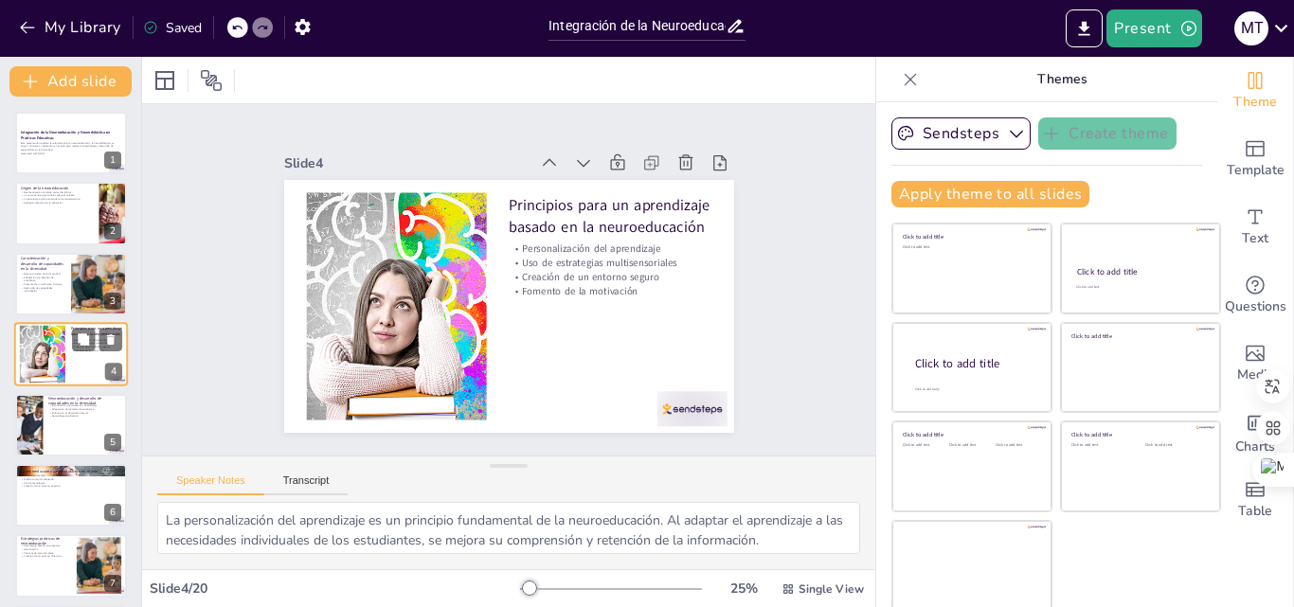
scroll to position [3, 0]
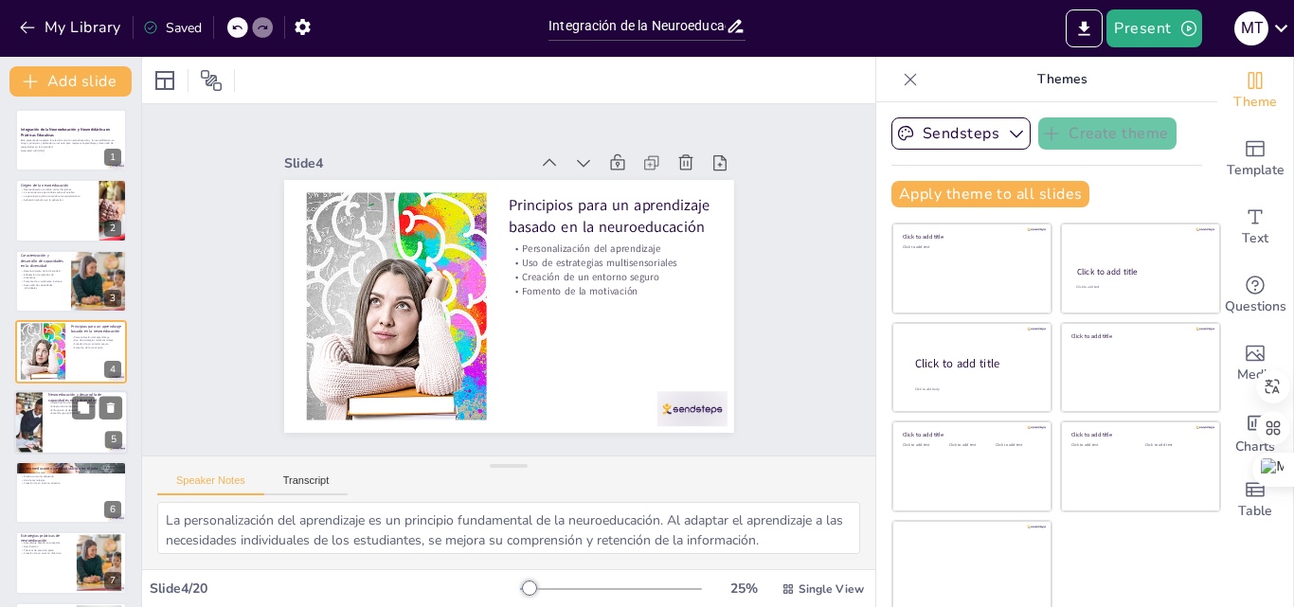
click at [64, 431] on div at bounding box center [71, 422] width 114 height 64
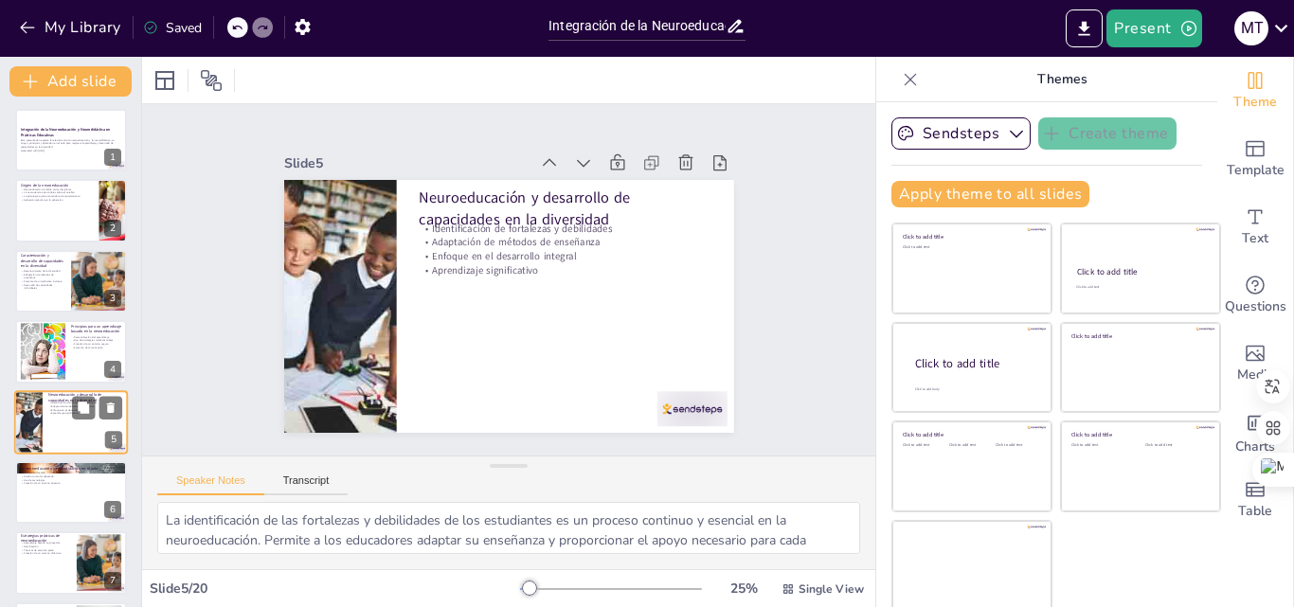
scroll to position [73, 0]
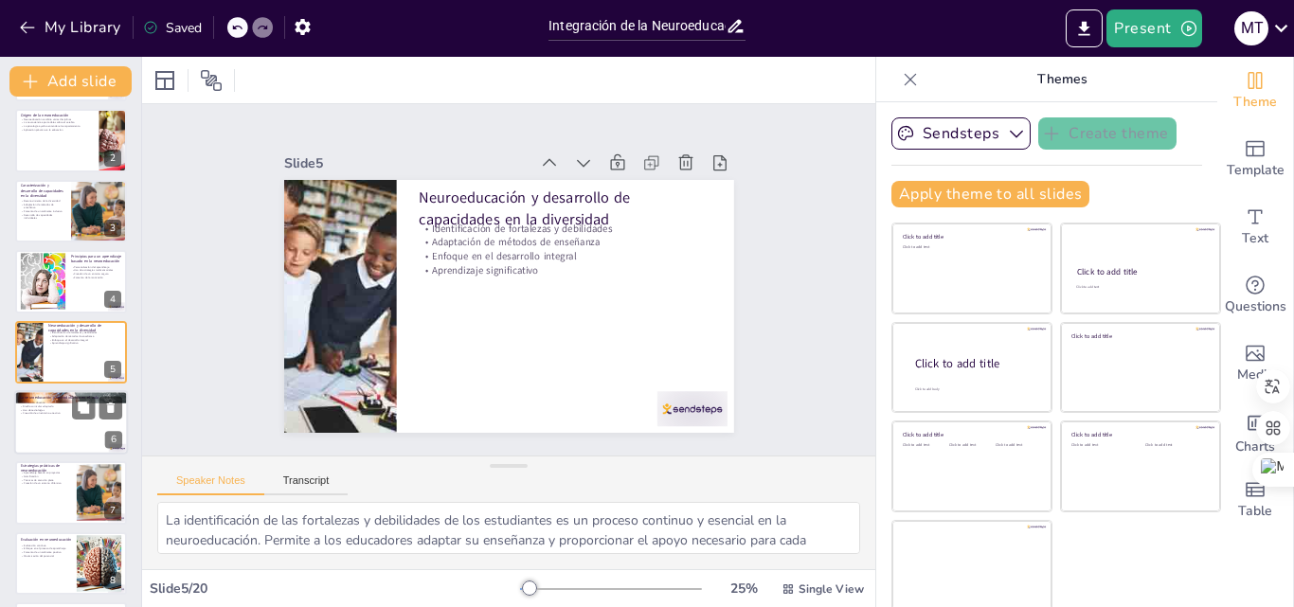
click at [55, 426] on div at bounding box center [71, 422] width 114 height 64
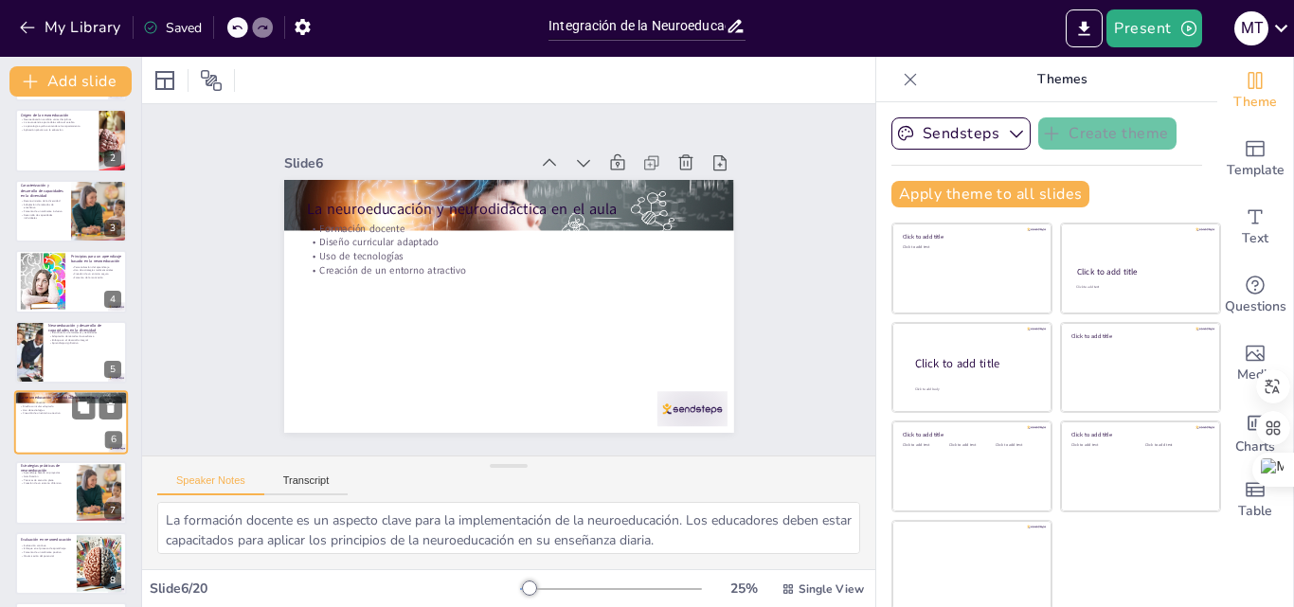
scroll to position [144, 0]
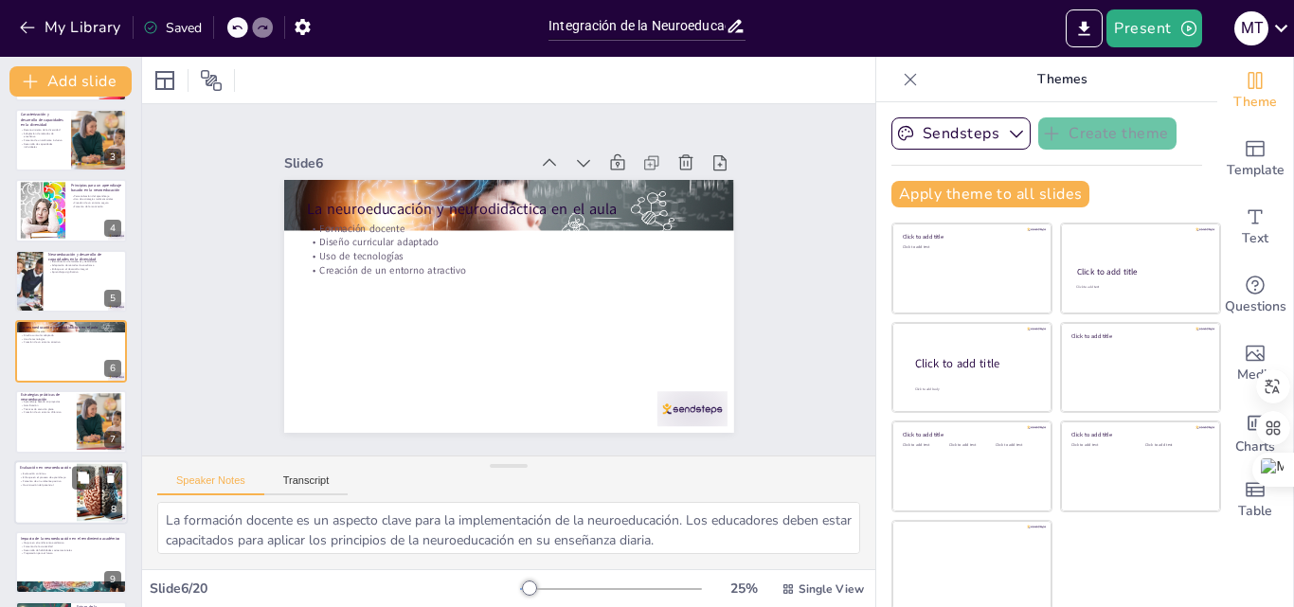
click at [60, 487] on div at bounding box center [71, 492] width 114 height 64
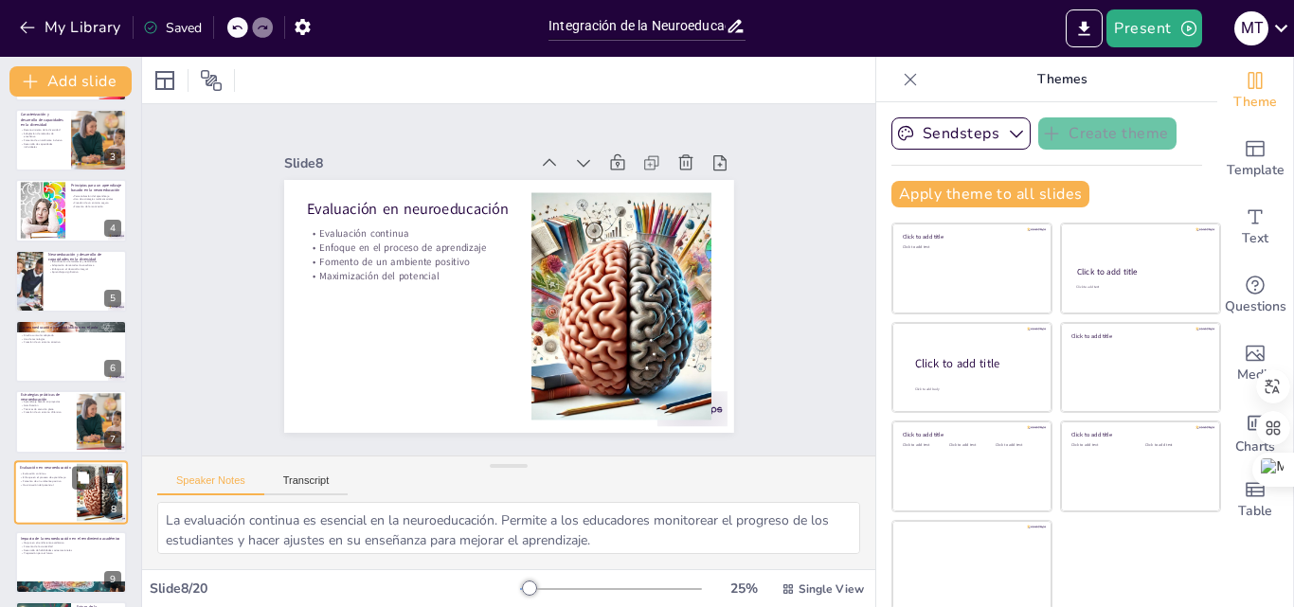
scroll to position [284, 0]
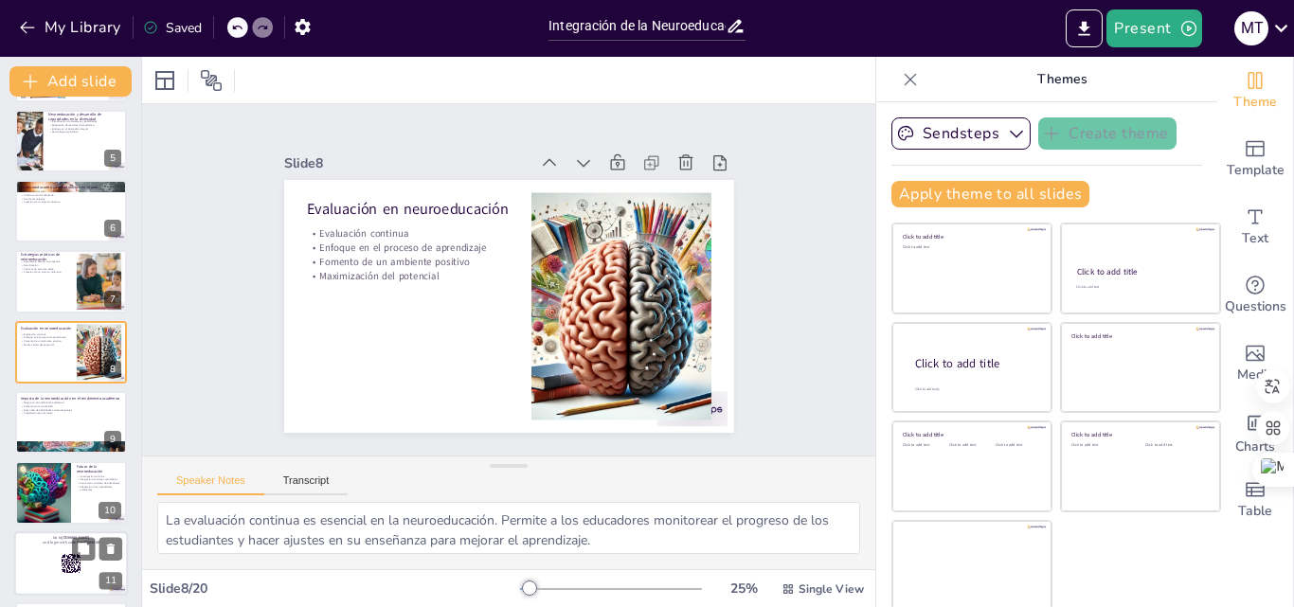
click at [63, 550] on div at bounding box center [71, 563] width 114 height 64
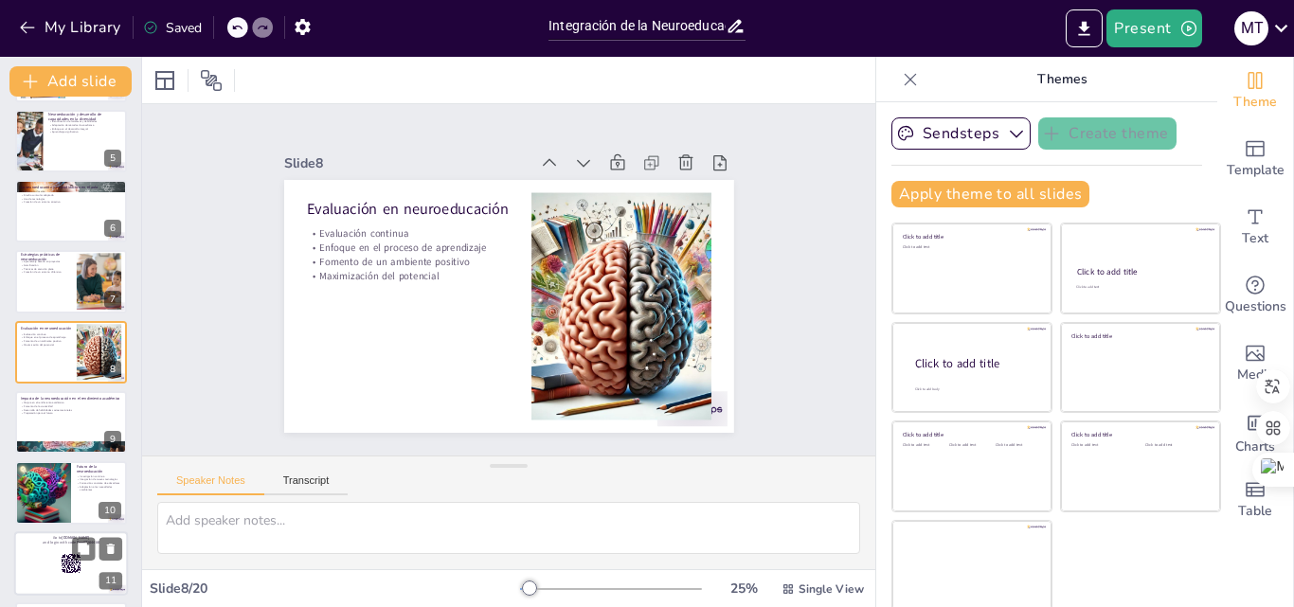
scroll to position [495, 0]
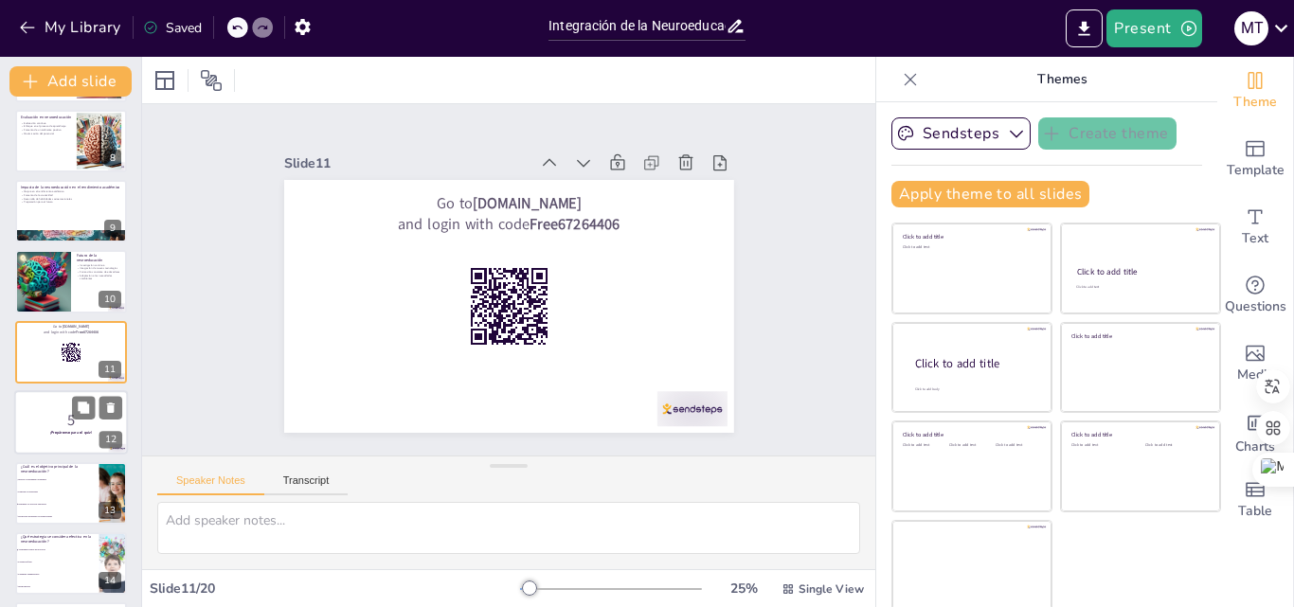
click at [58, 422] on p "5" at bounding box center [71, 420] width 102 height 21
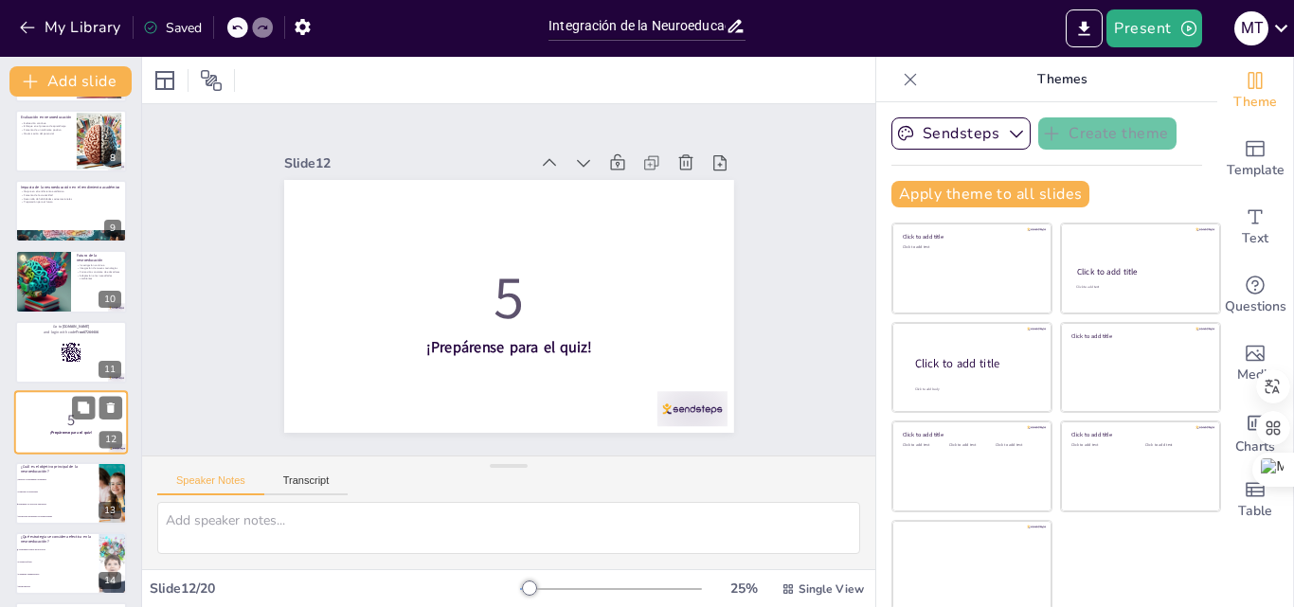
scroll to position [567, 0]
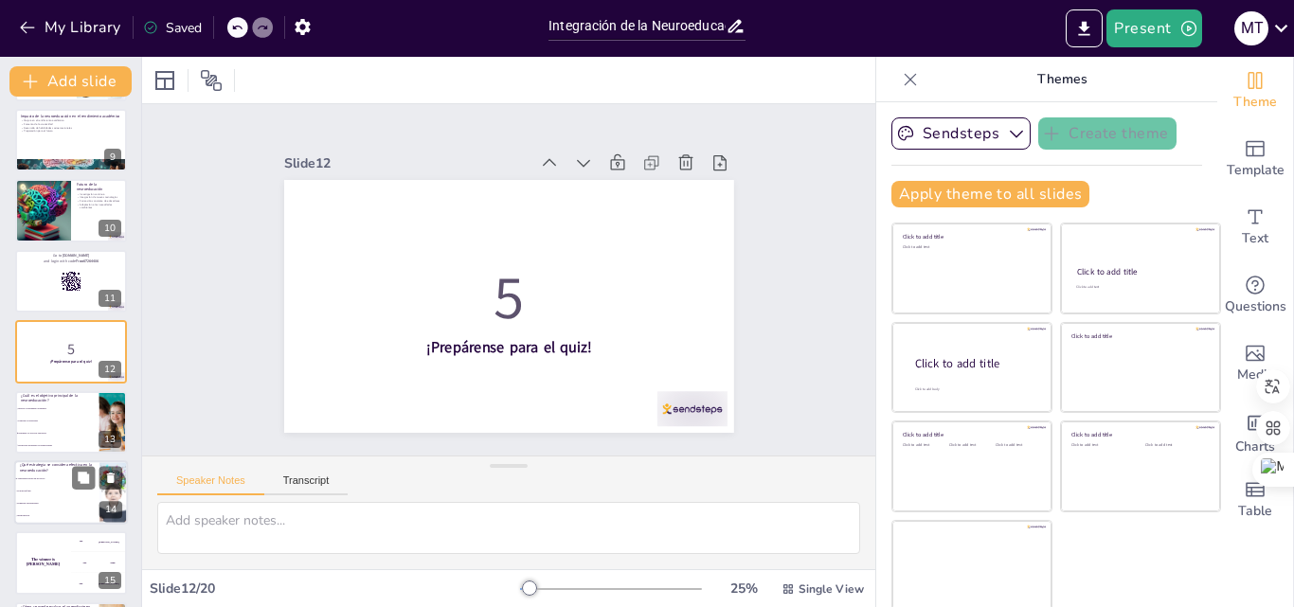
click at [55, 477] on li "Aprendizaje basado en proyectos" at bounding box center [56, 479] width 85 height 12
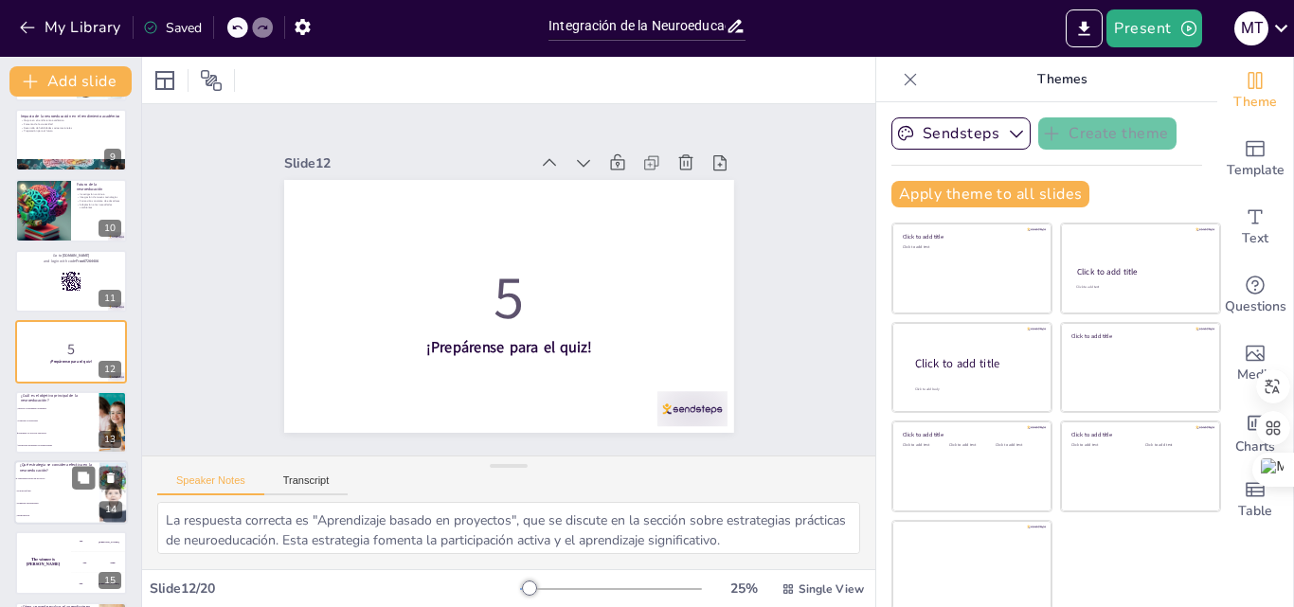
scroll to position [708, 0]
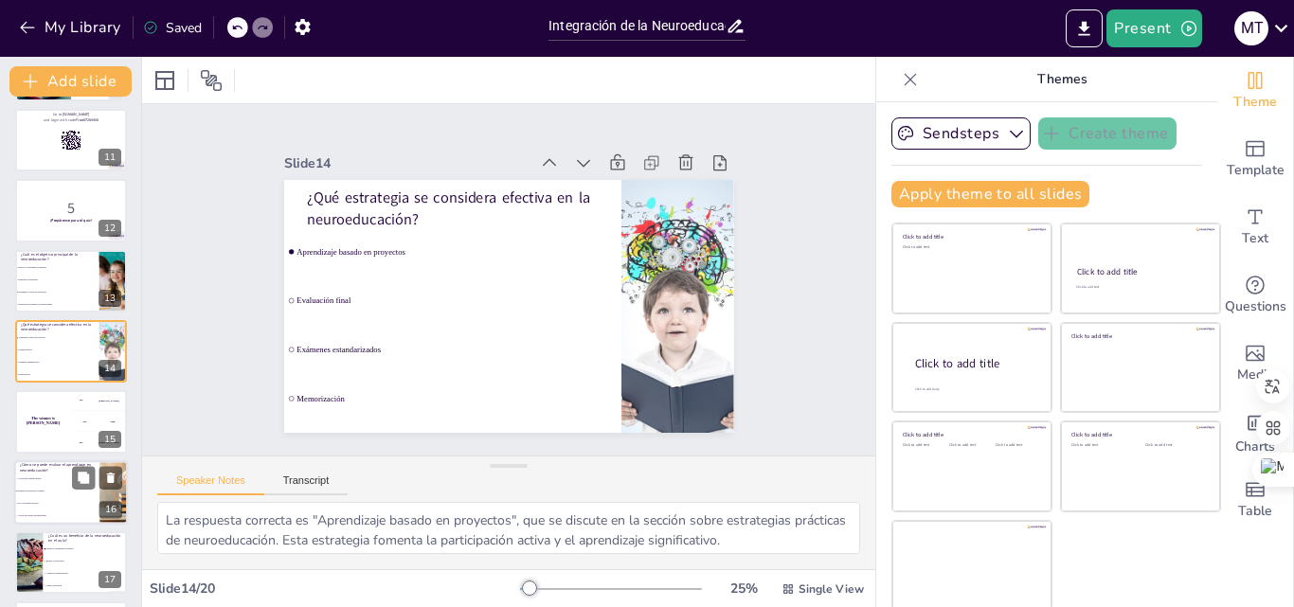
click at [53, 494] on li "Mediante la evaluación continua" at bounding box center [56, 491] width 85 height 12
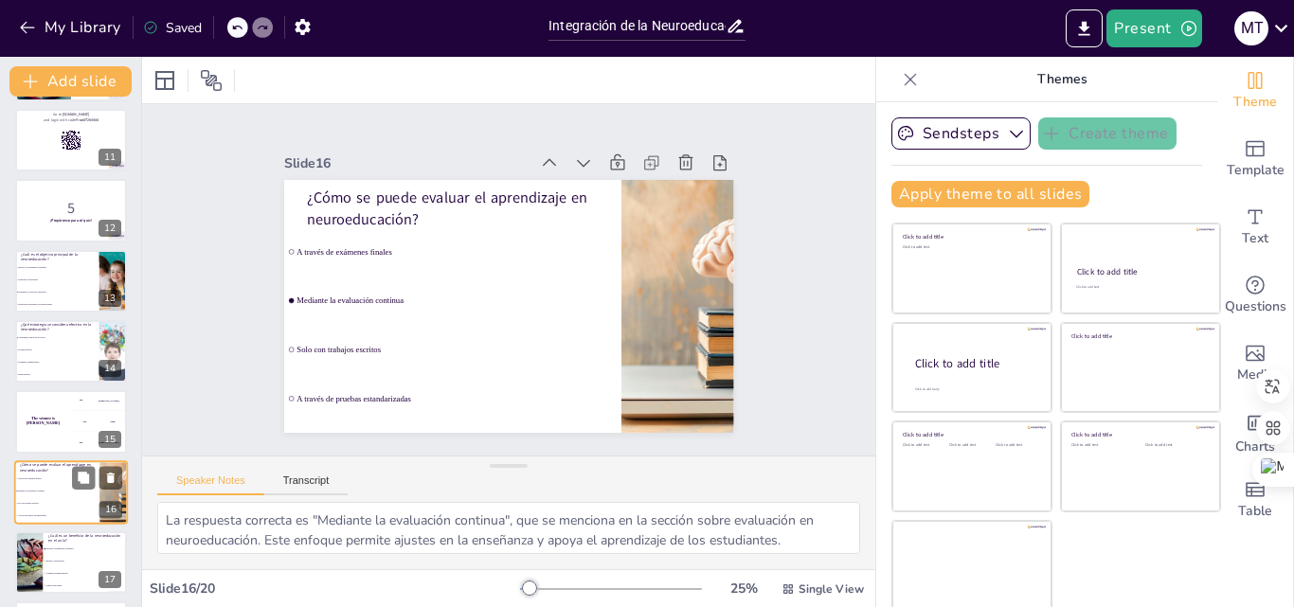
scroll to position [848, 0]
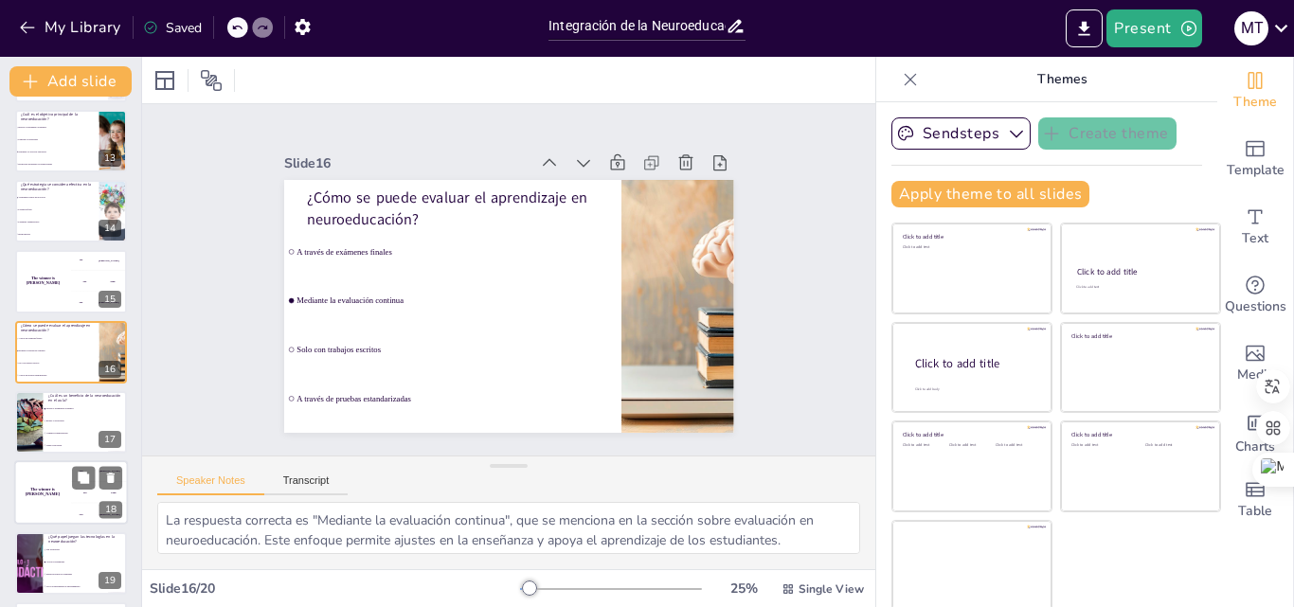
click at [61, 505] on div "The winner is [PERSON_NAME]" at bounding box center [42, 493] width 57 height 64
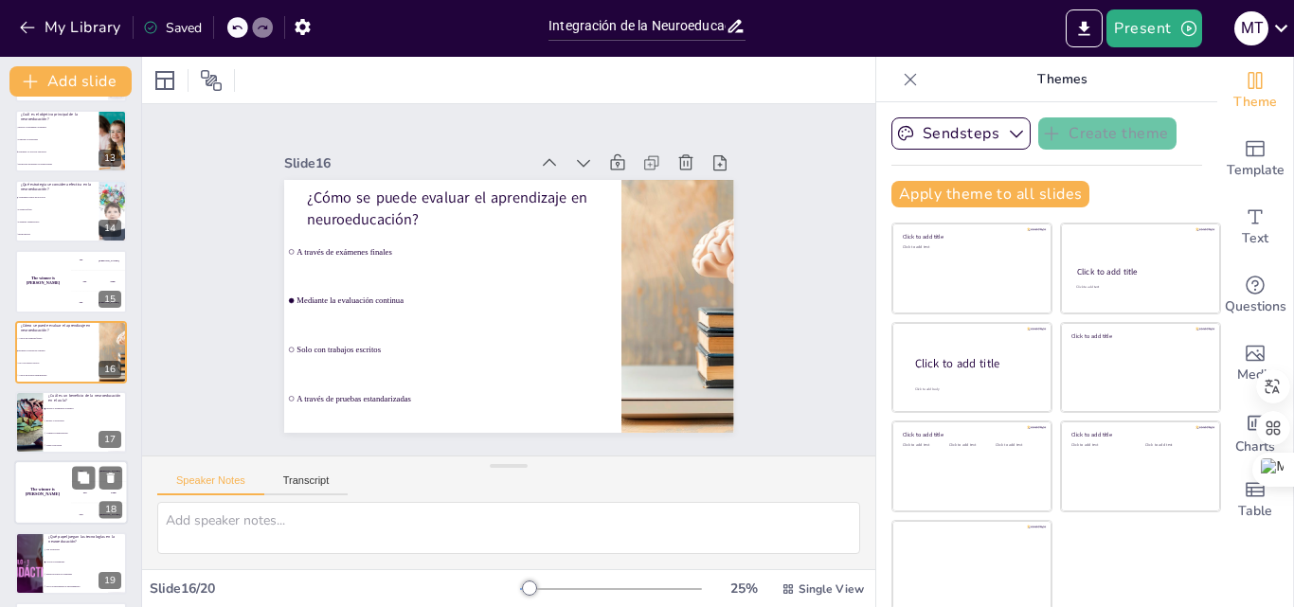
scroll to position [922, 0]
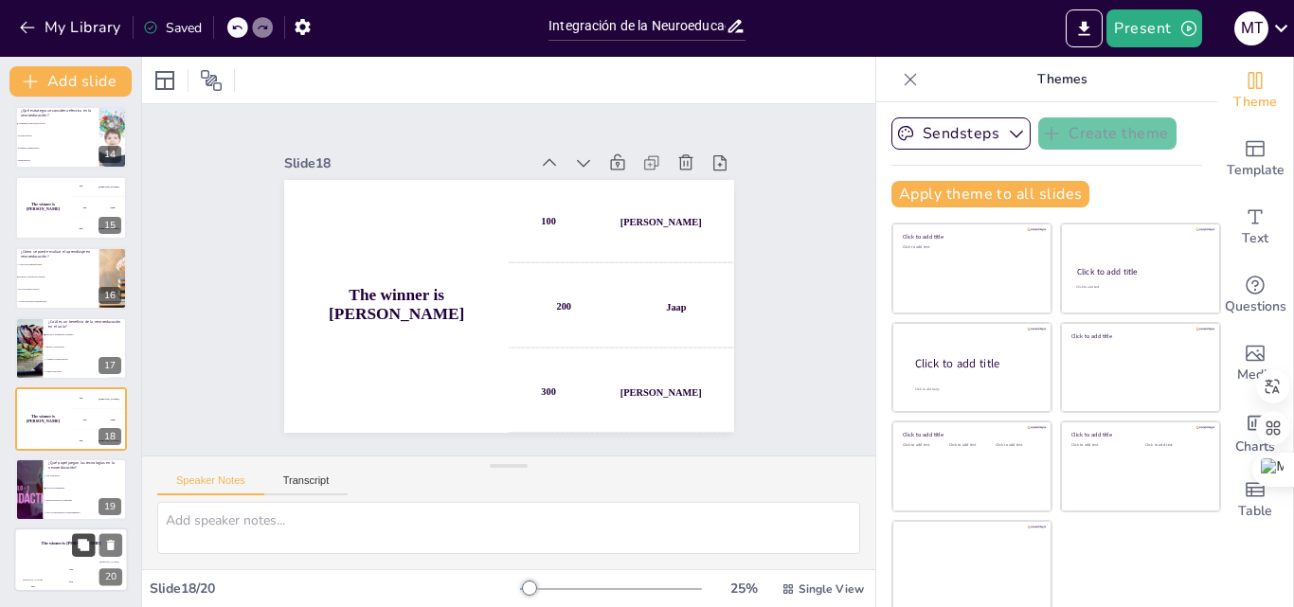
click at [73, 552] on button at bounding box center [83, 545] width 23 height 23
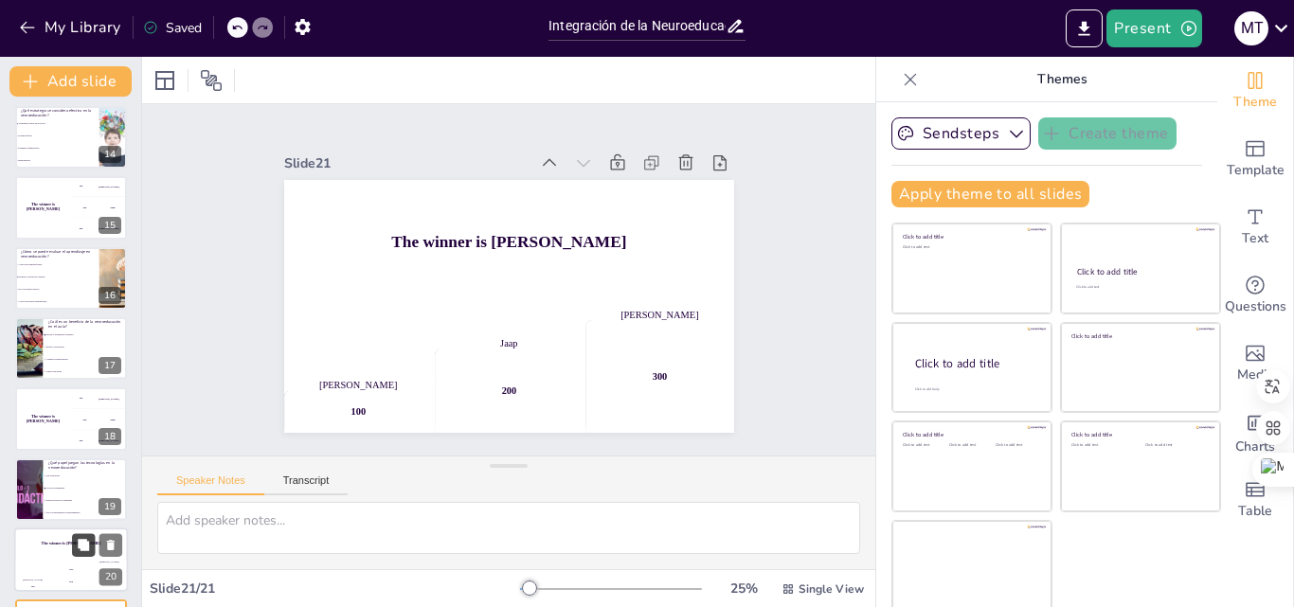
scroll to position [992, 0]
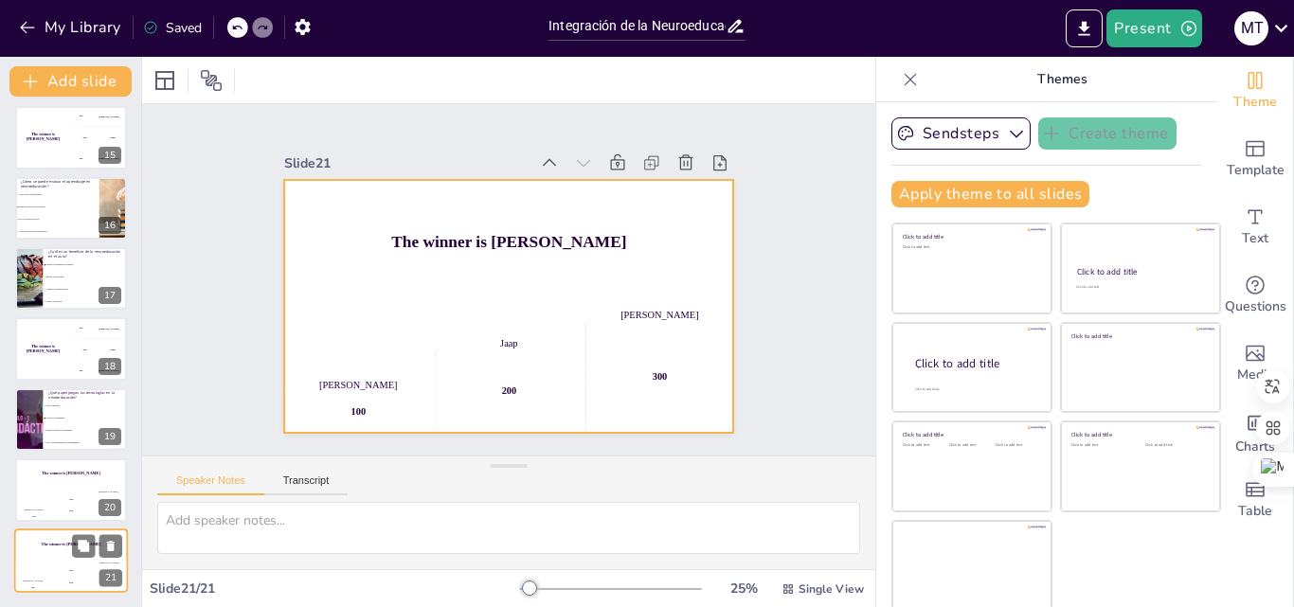
click at [124, 561] on div "[PERSON_NAME]" at bounding box center [109, 562] width 38 height 3
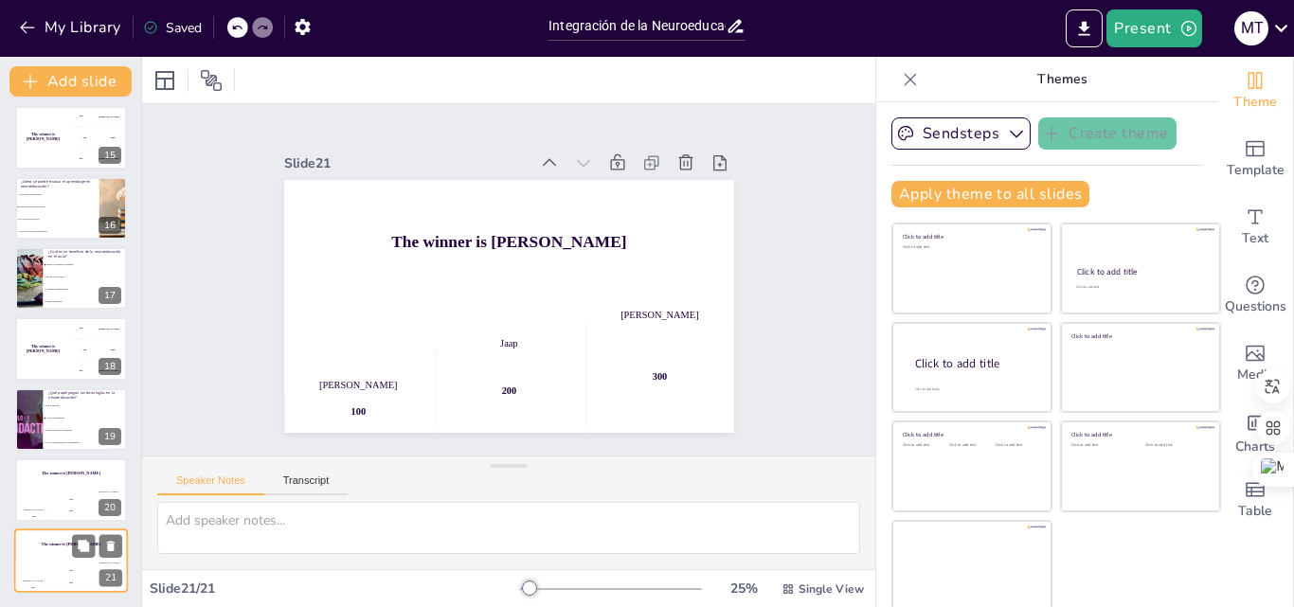
click at [124, 561] on div "[PERSON_NAME]" at bounding box center [109, 562] width 38 height 3
click at [1083, 30] on icon "Export to PowerPoint" at bounding box center [1084, 29] width 20 height 20
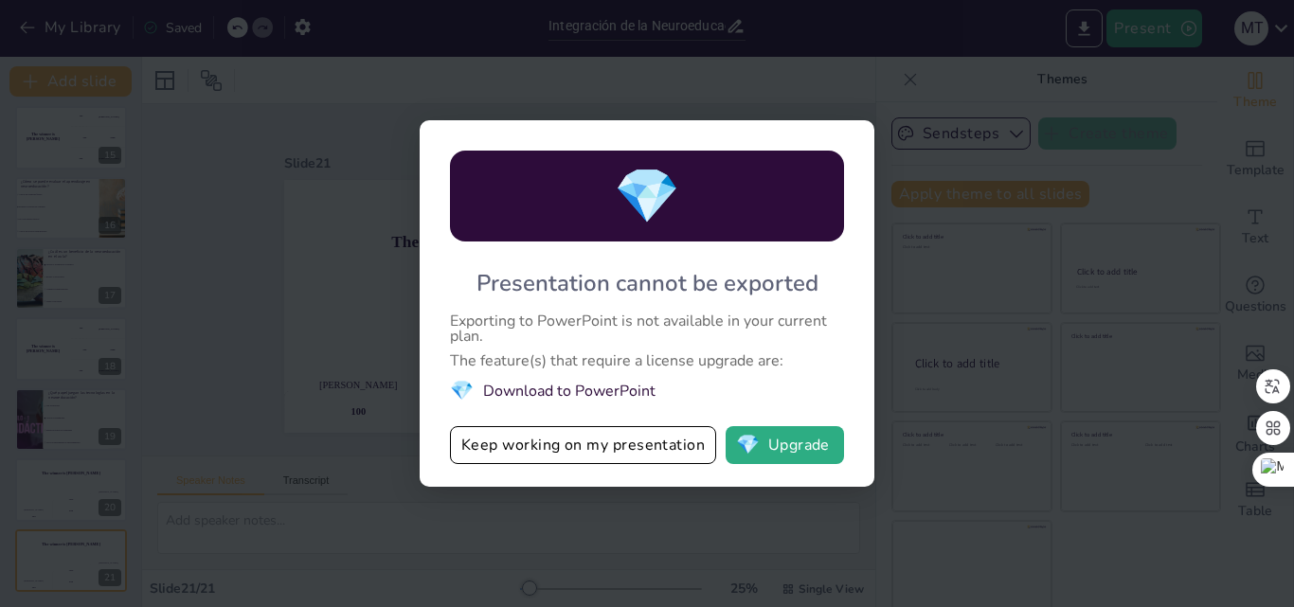
click at [865, 427] on div "💎 Presentation cannot be exported Exporting to PowerPoint is not available in y…" at bounding box center [647, 303] width 455 height 367
click at [947, 167] on div "💎 Presentation cannot be exported Exporting to PowerPoint is not available in y…" at bounding box center [647, 303] width 1294 height 607
